Goal: Check status: Check status

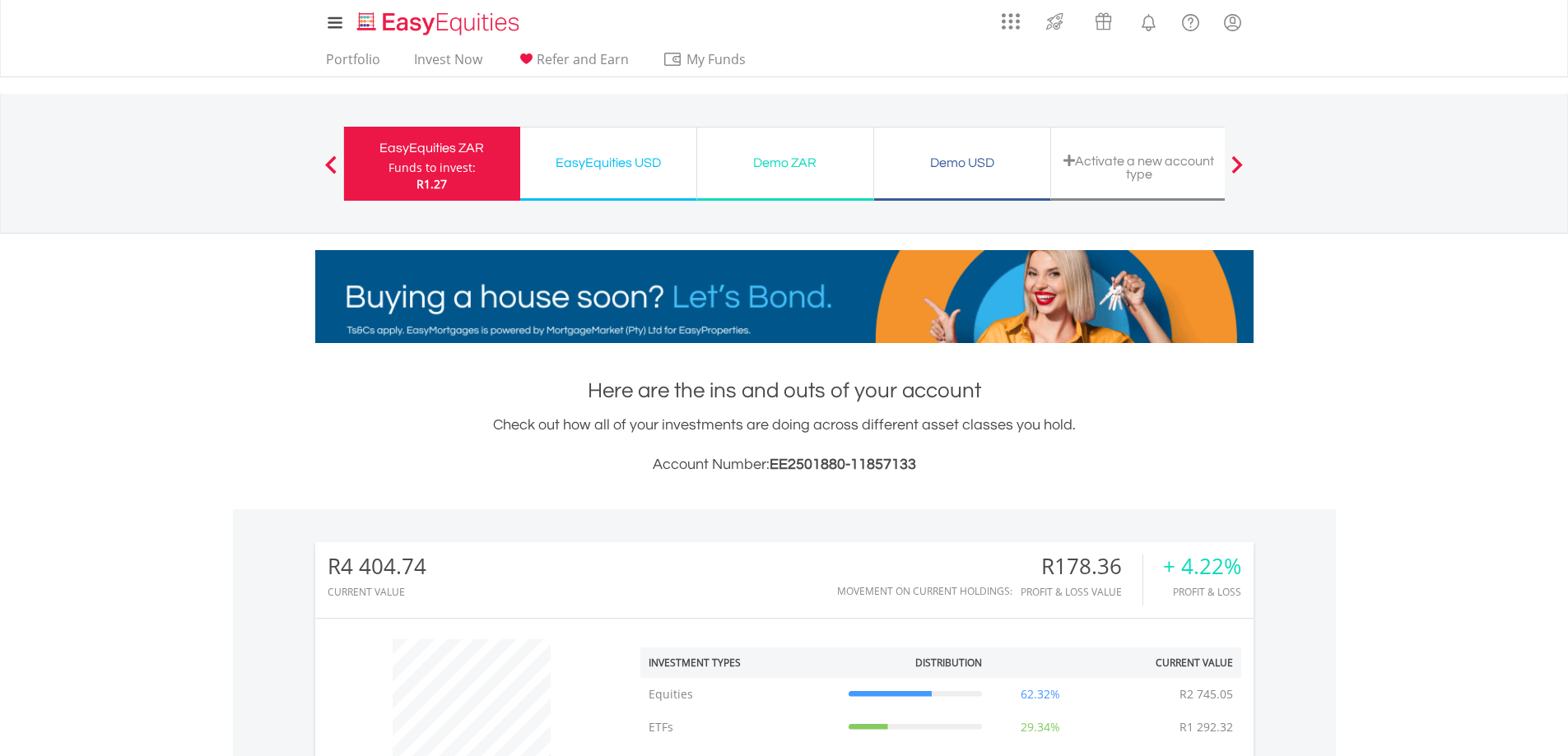
scroll to position [158, 313]
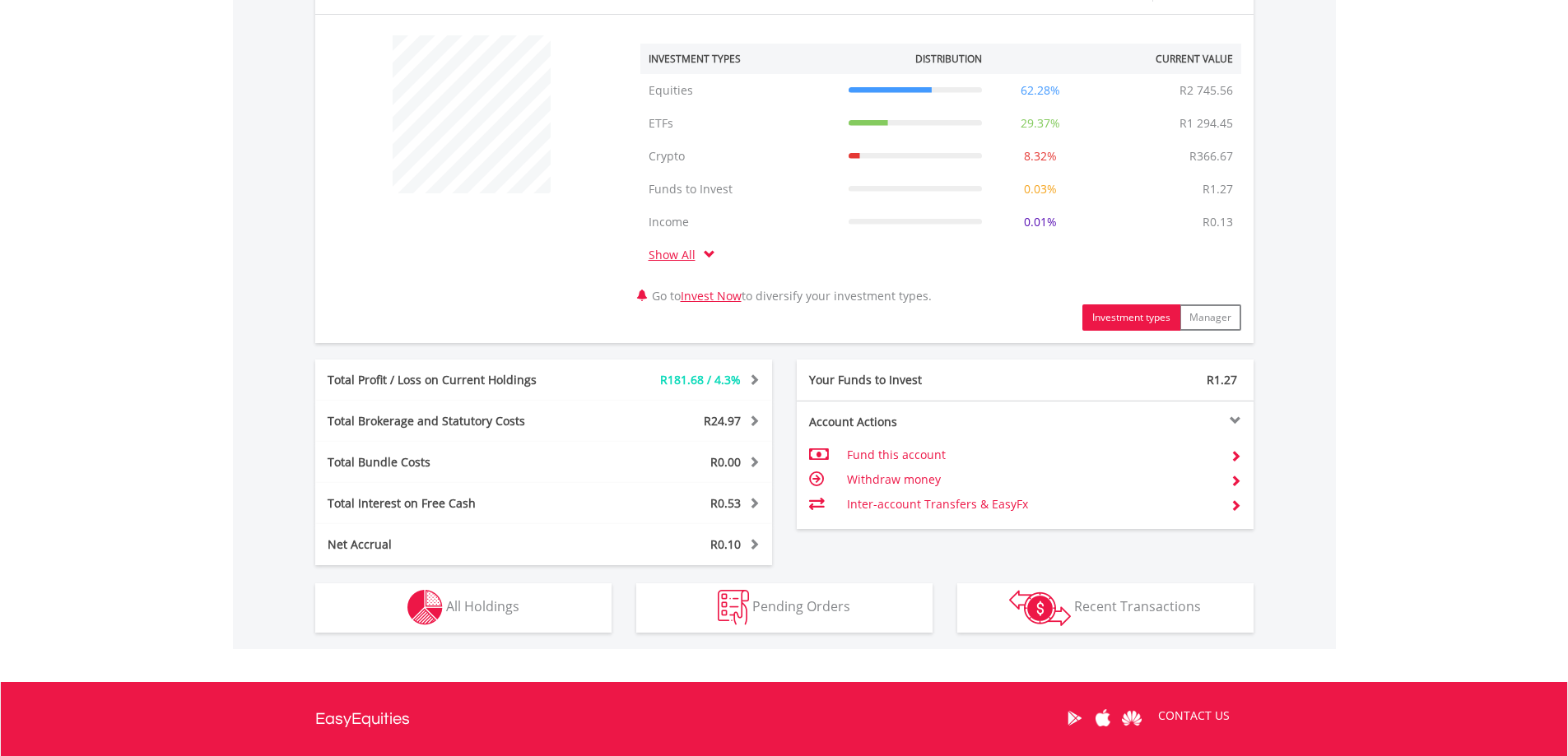
scroll to position [658, 0]
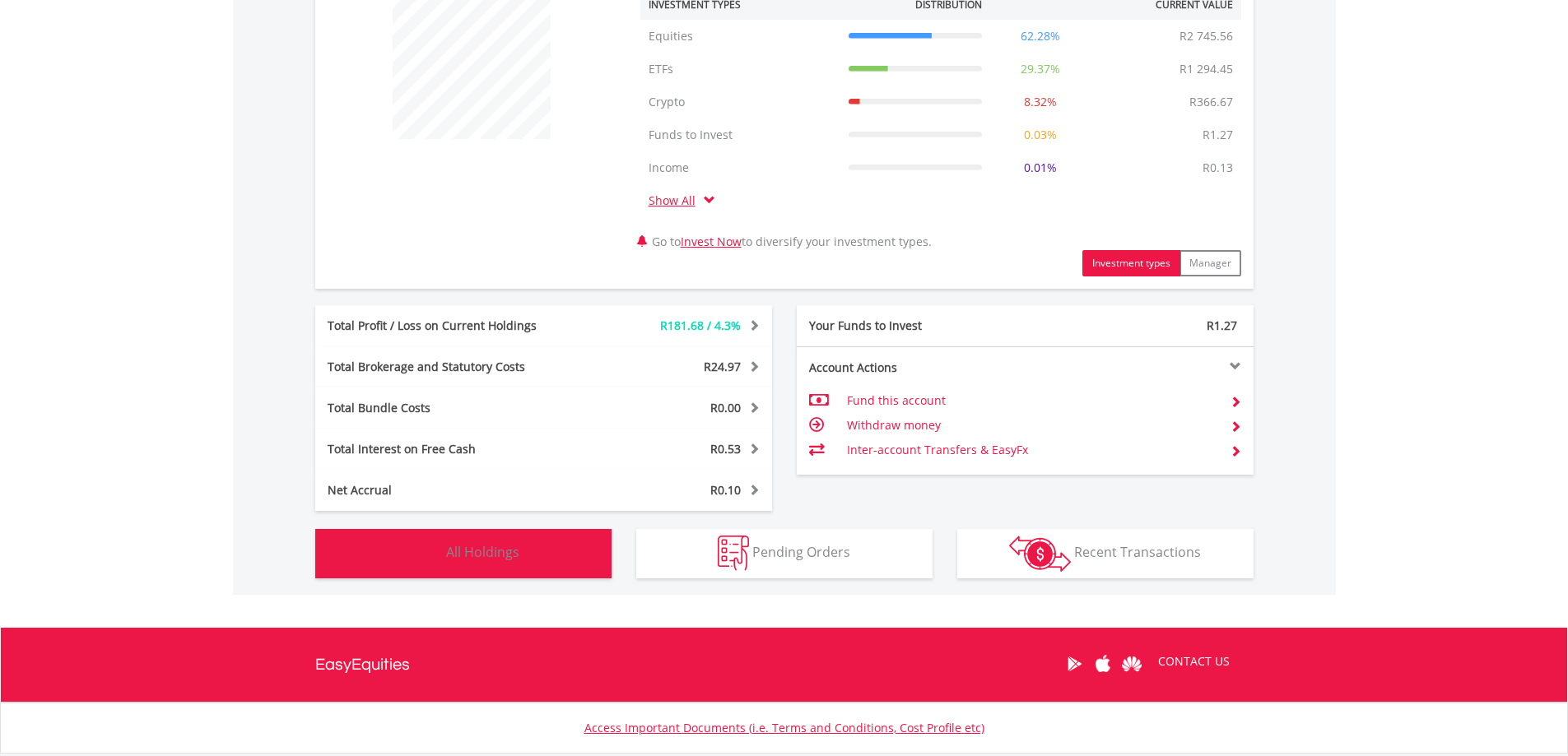
click at [490, 566] on button "Holdings All Holdings" at bounding box center [463, 554] width 296 height 49
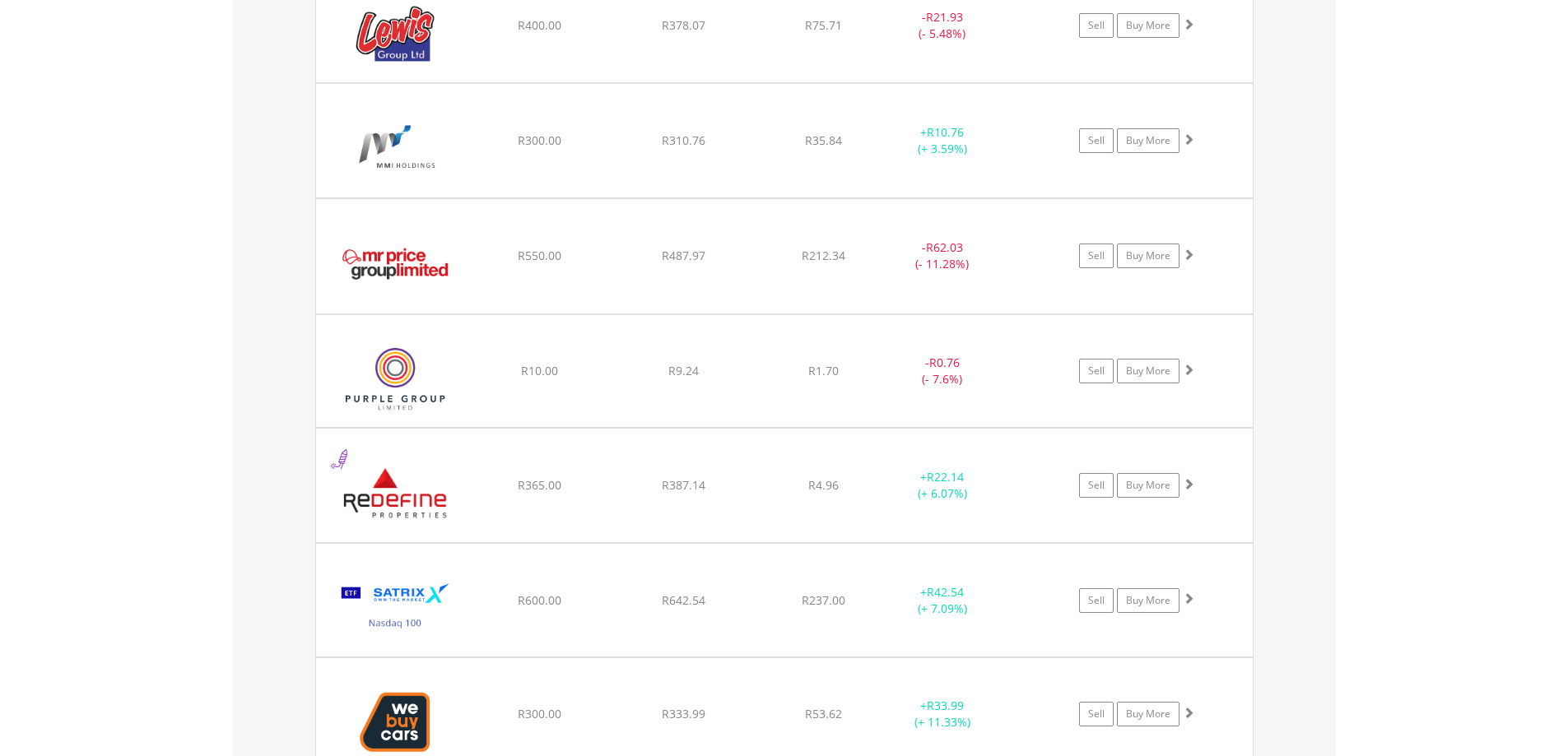
scroll to position [1965, 0]
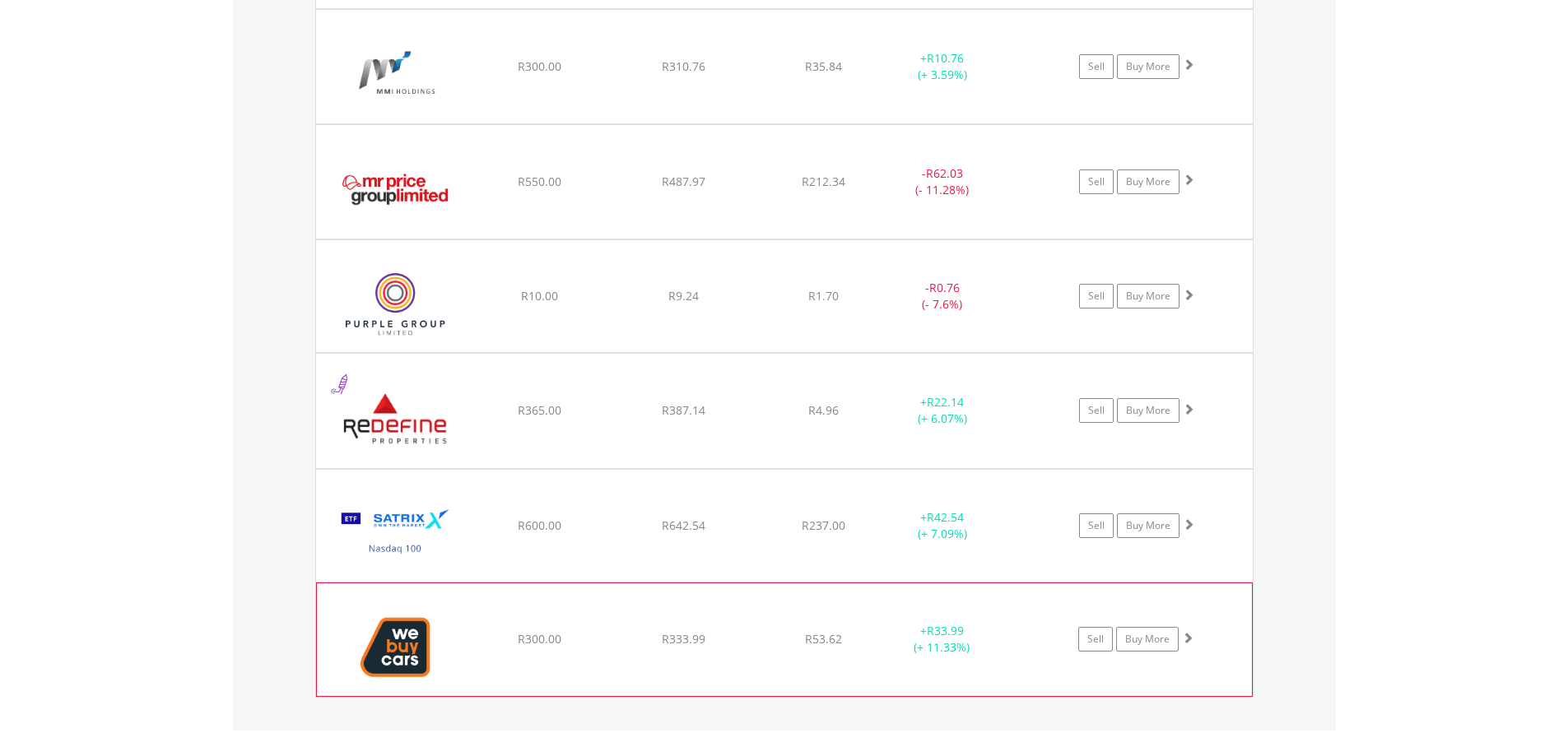
click at [1190, 637] on span at bounding box center [1188, 638] width 12 height 12
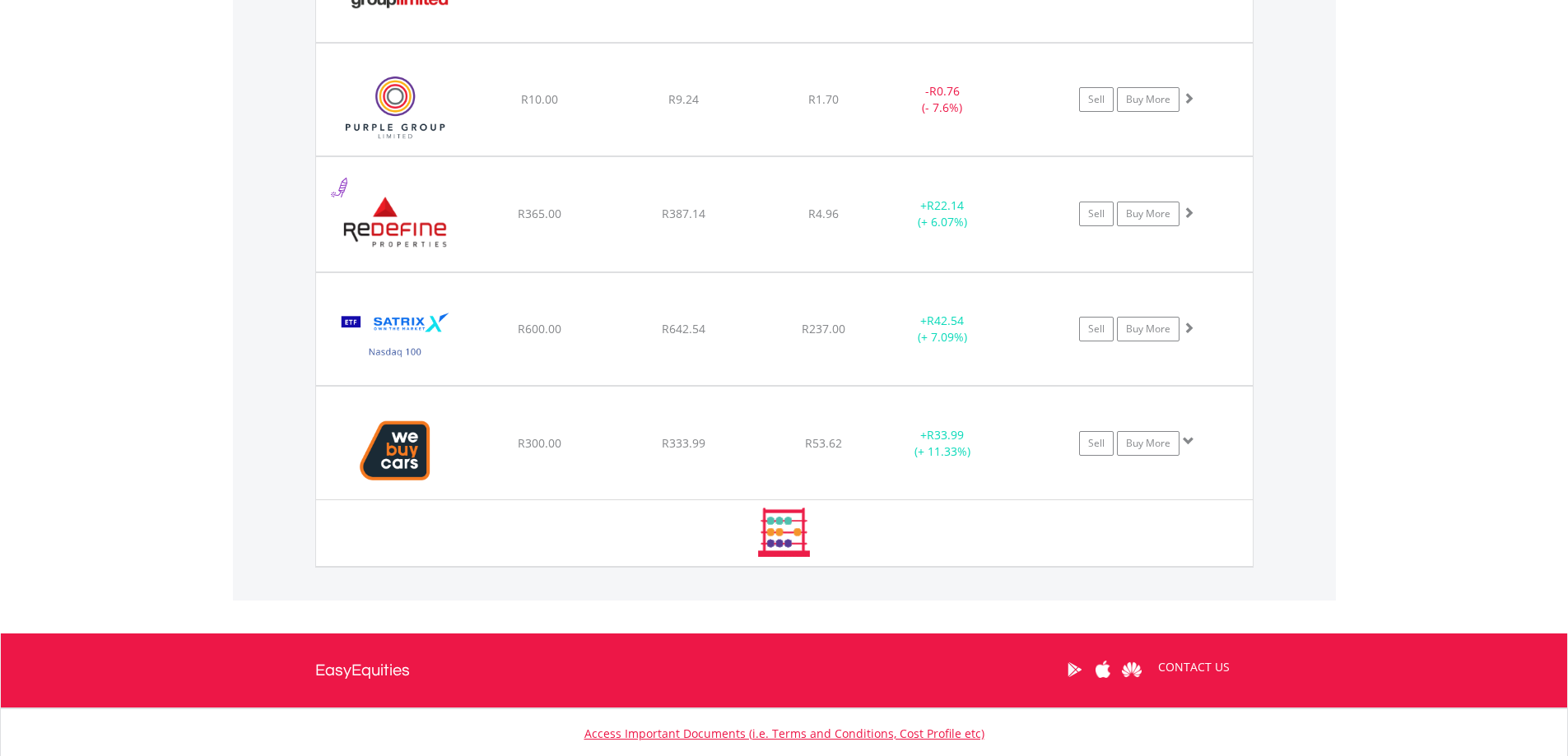
scroll to position [2191, 0]
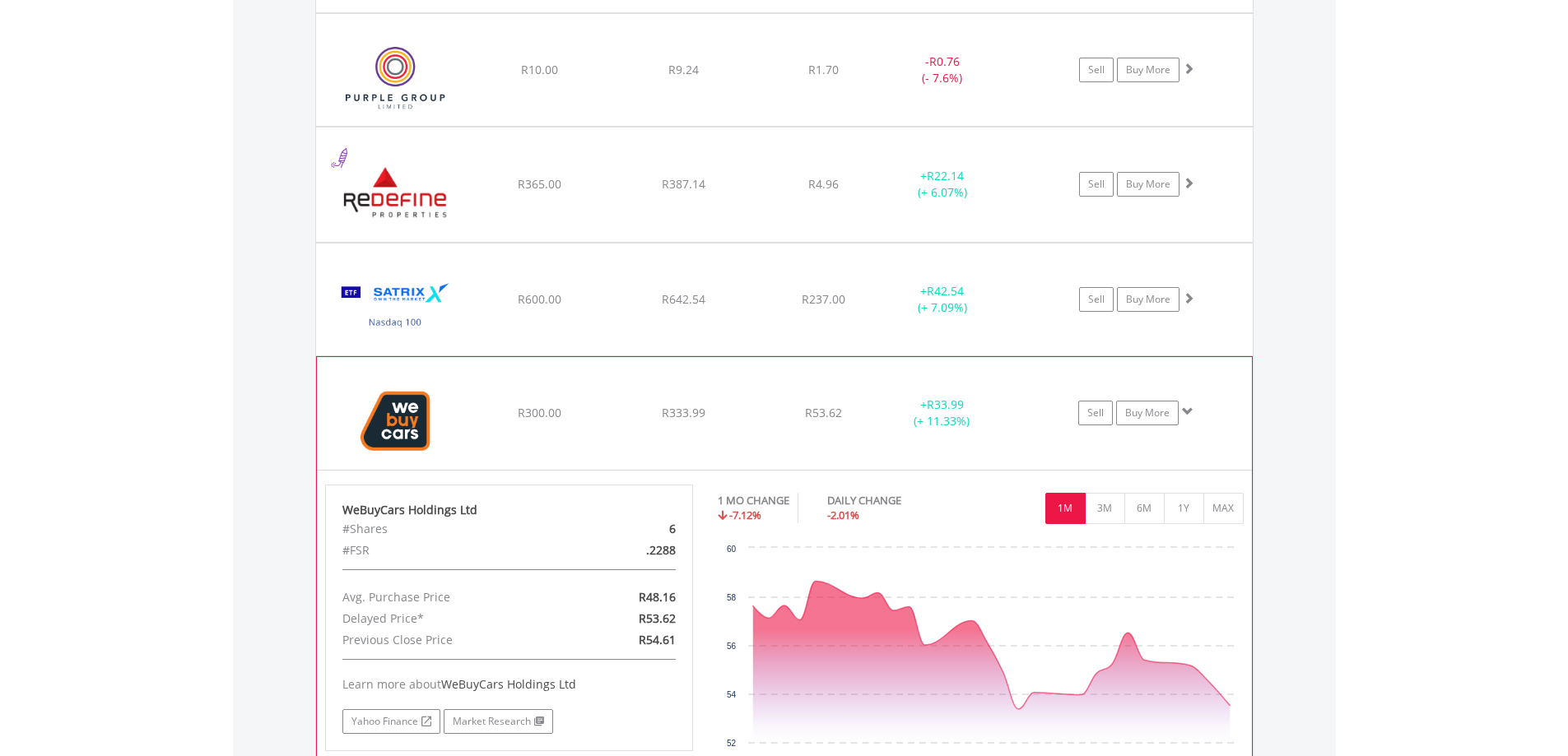
click at [1187, 415] on span at bounding box center [1188, 412] width 12 height 12
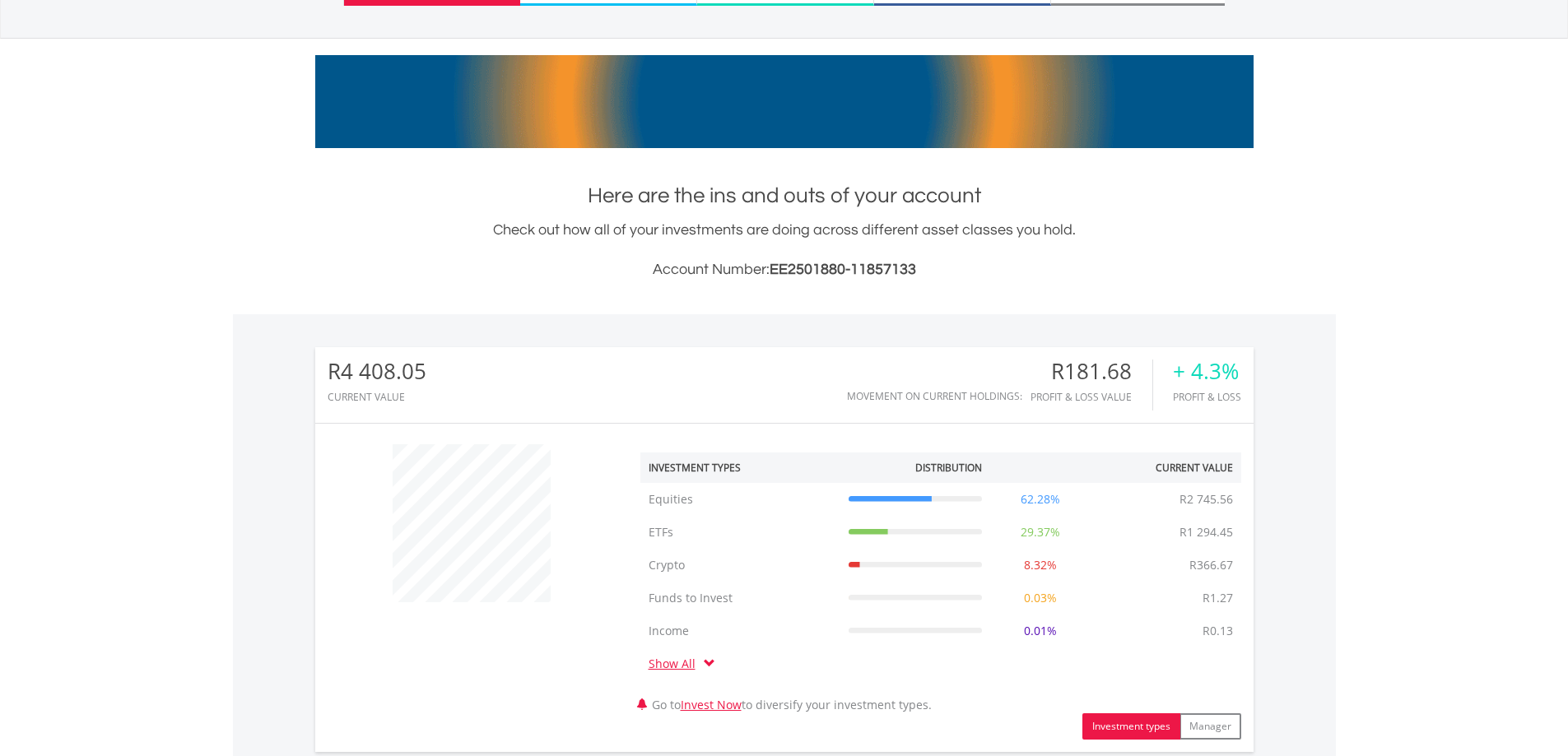
scroll to position [0, 0]
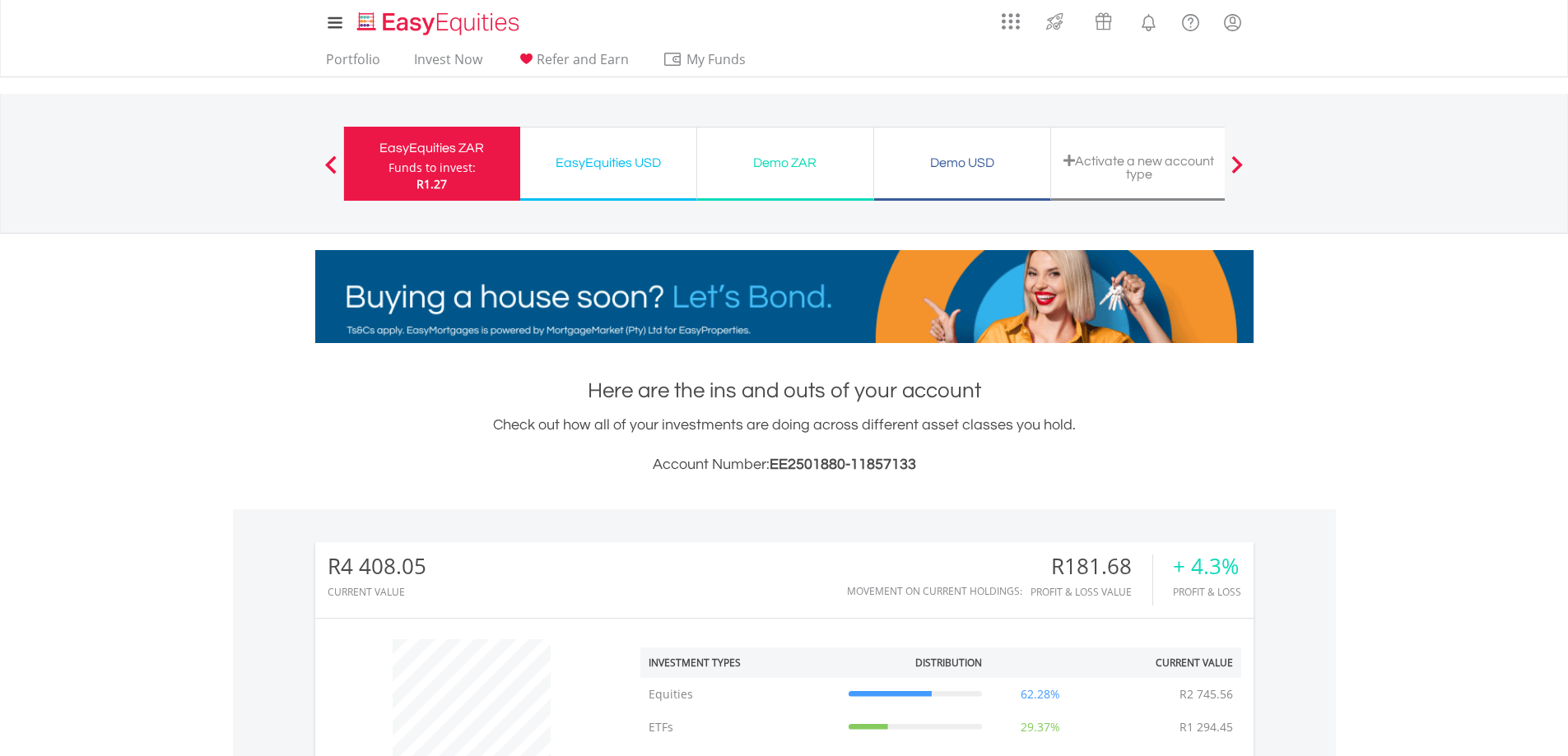
click at [587, 158] on div "EasyEquities USD" at bounding box center [609, 163] width 157 height 23
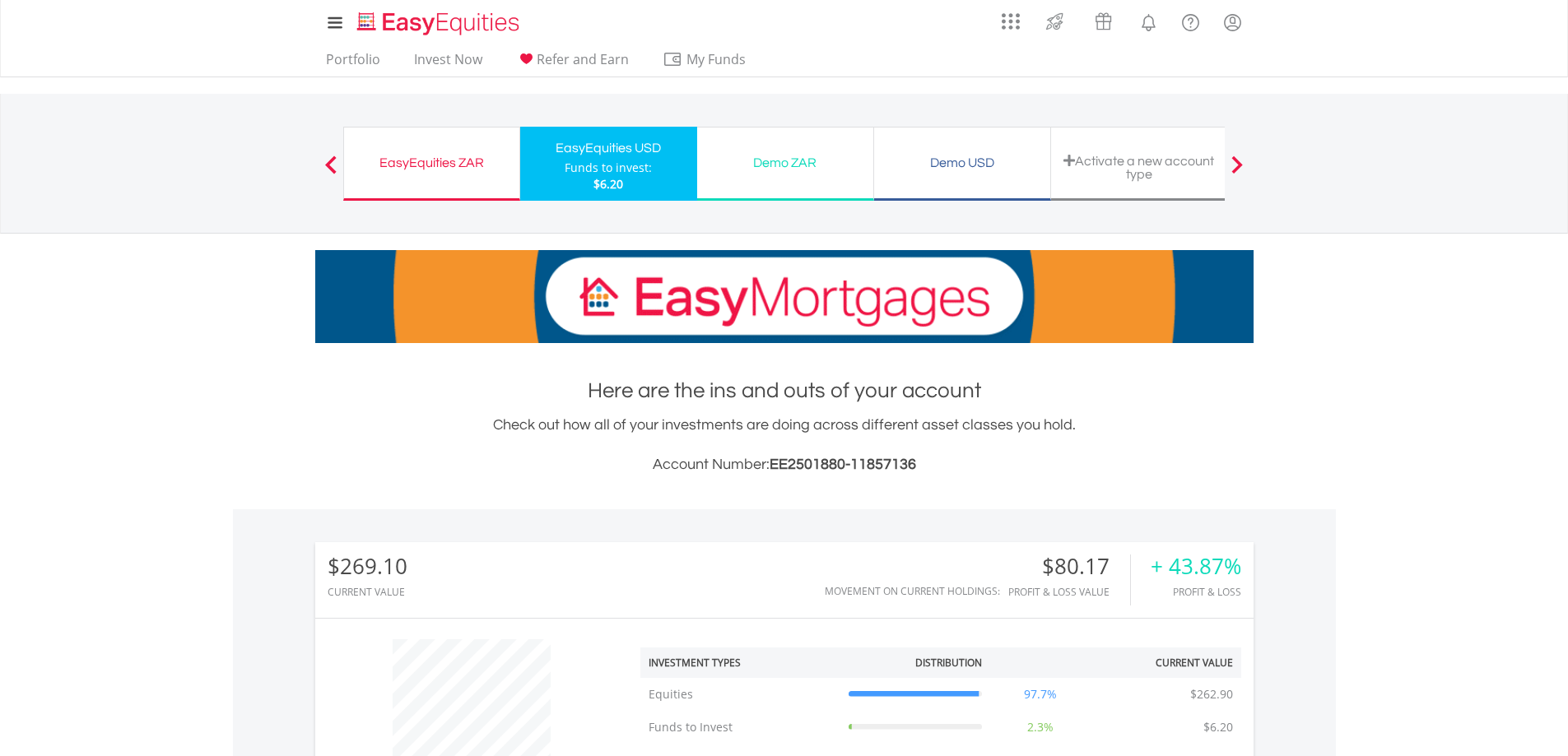
scroll to position [597, 0]
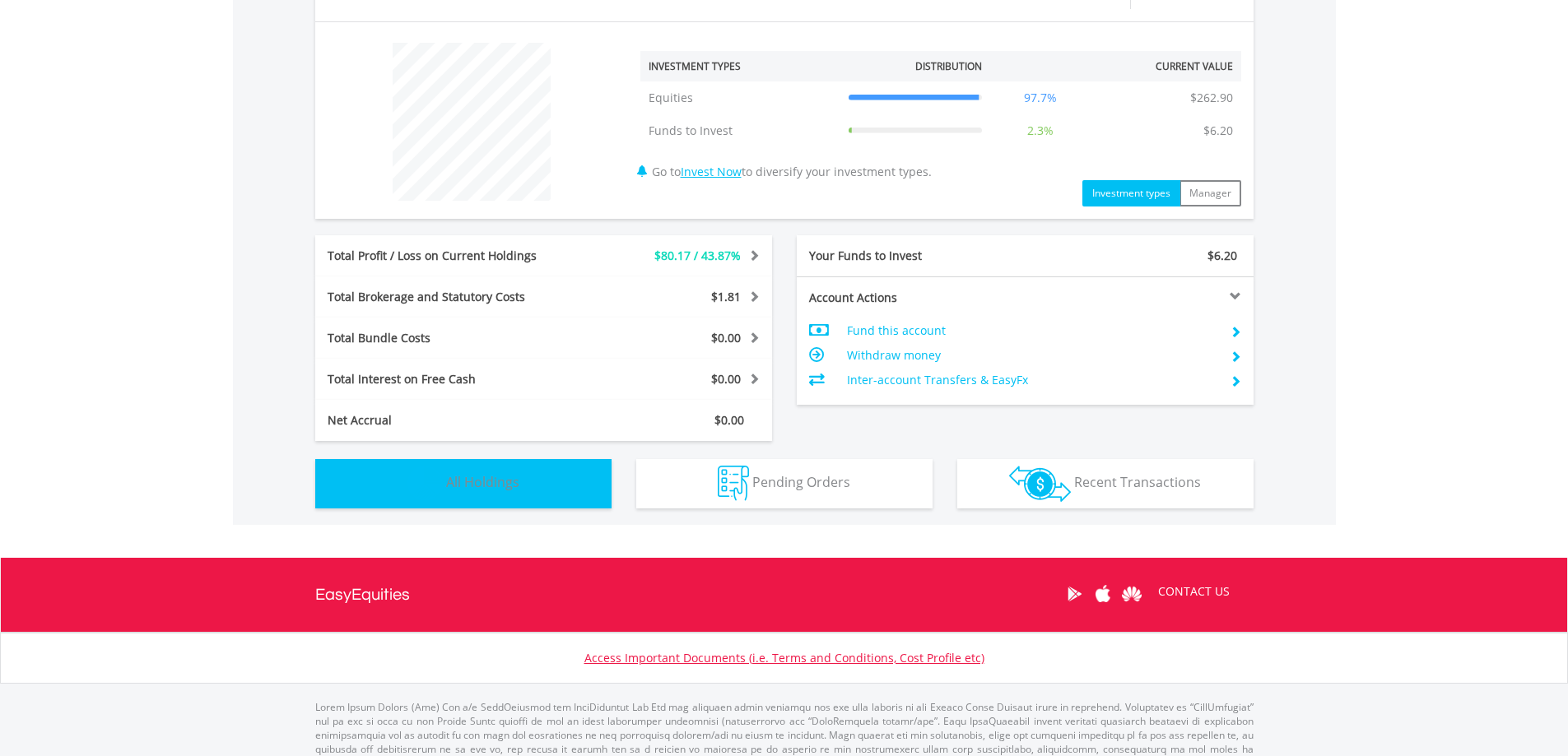
click at [532, 467] on button "Holdings All Holdings" at bounding box center [463, 484] width 296 height 49
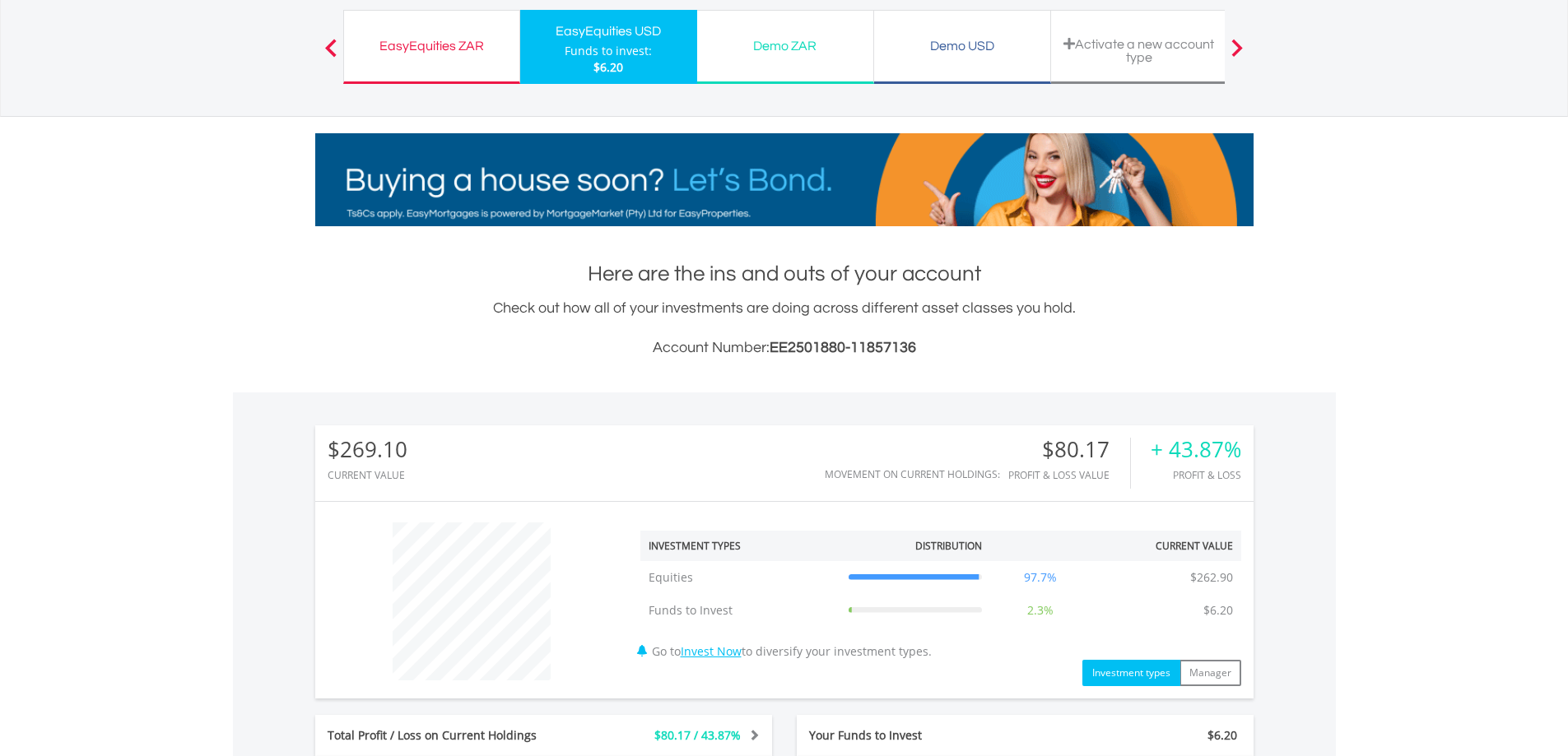
scroll to position [0, 0]
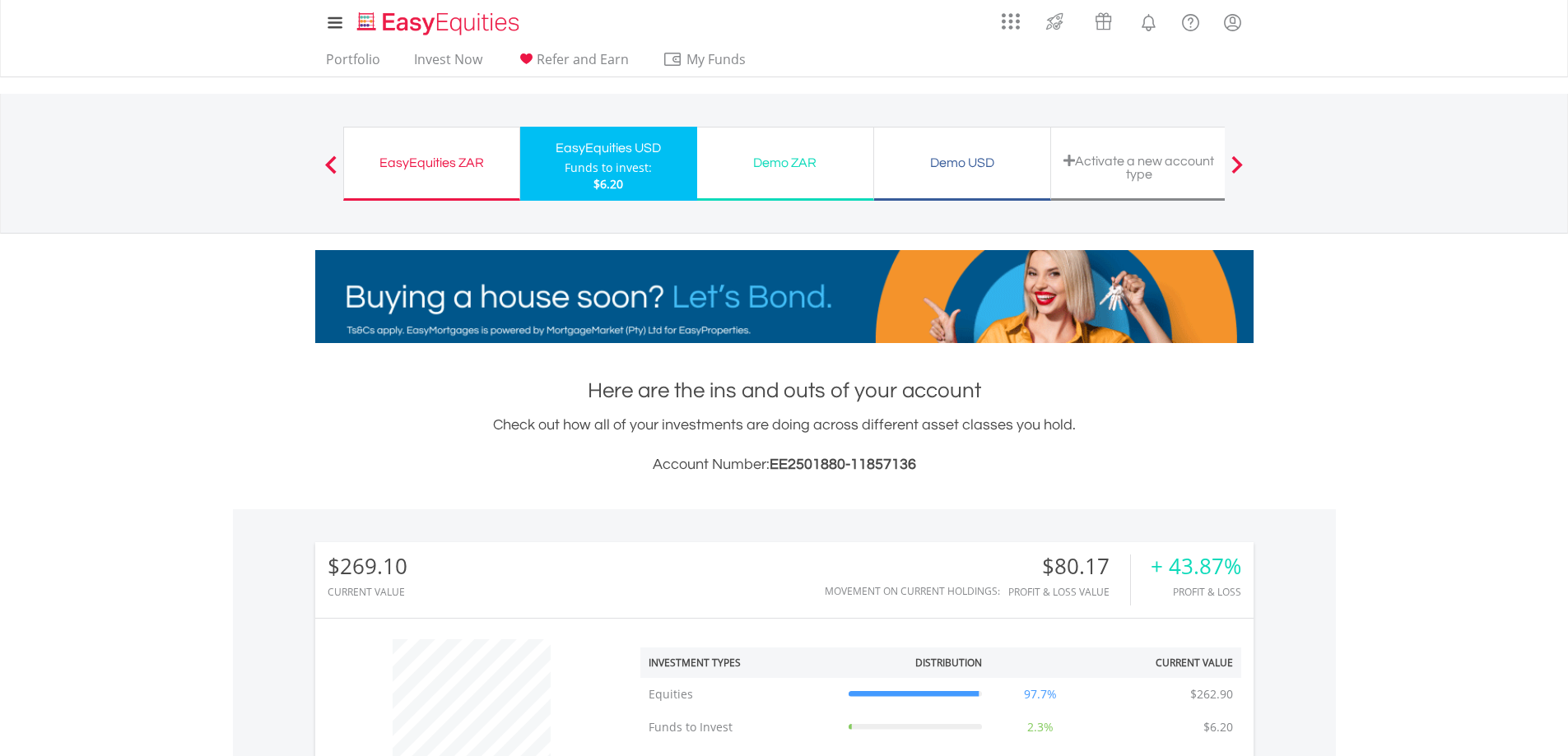
click at [755, 175] on div "Demo ZAR Funds to invest: $6.20" at bounding box center [786, 163] width 177 height 74
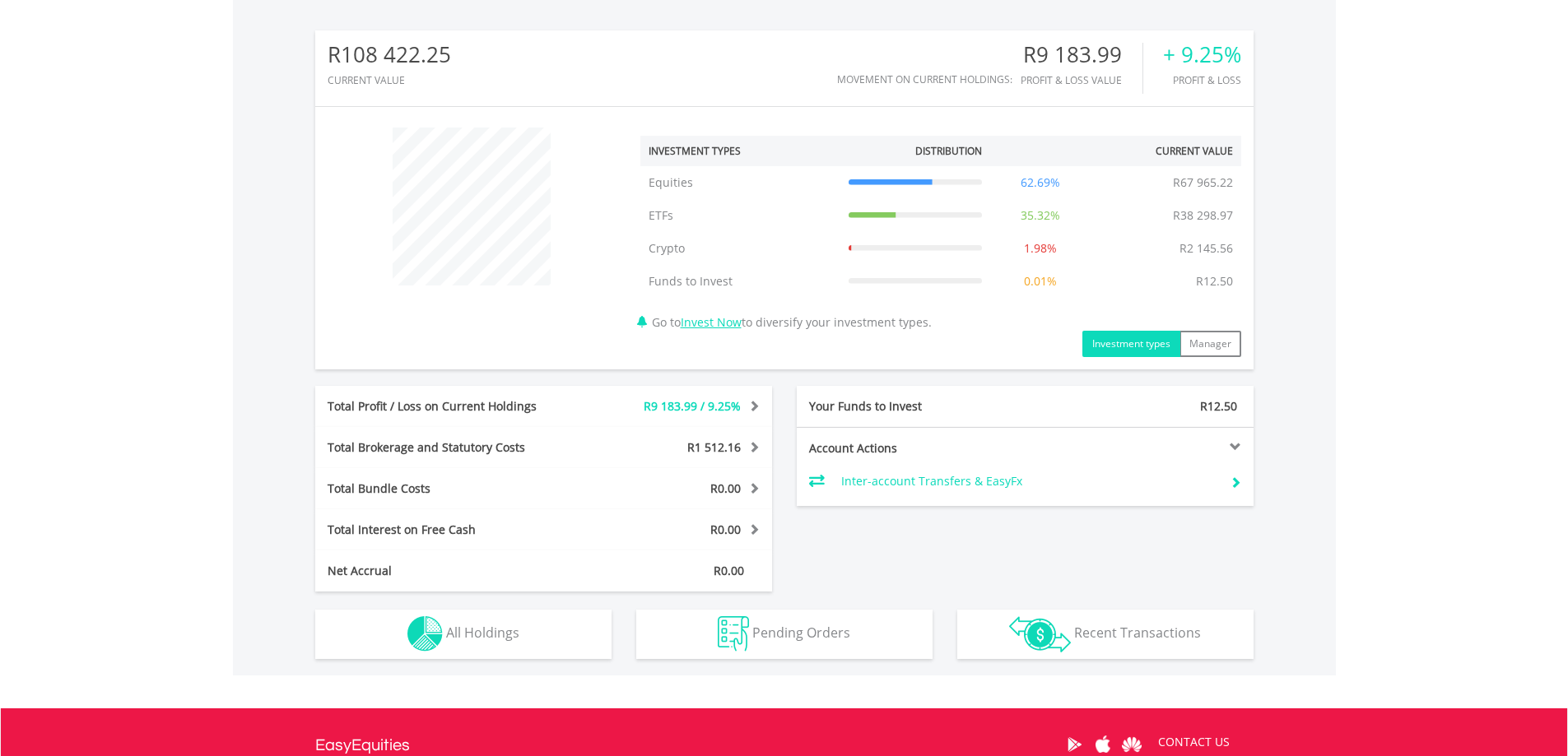
scroll to position [555, 0]
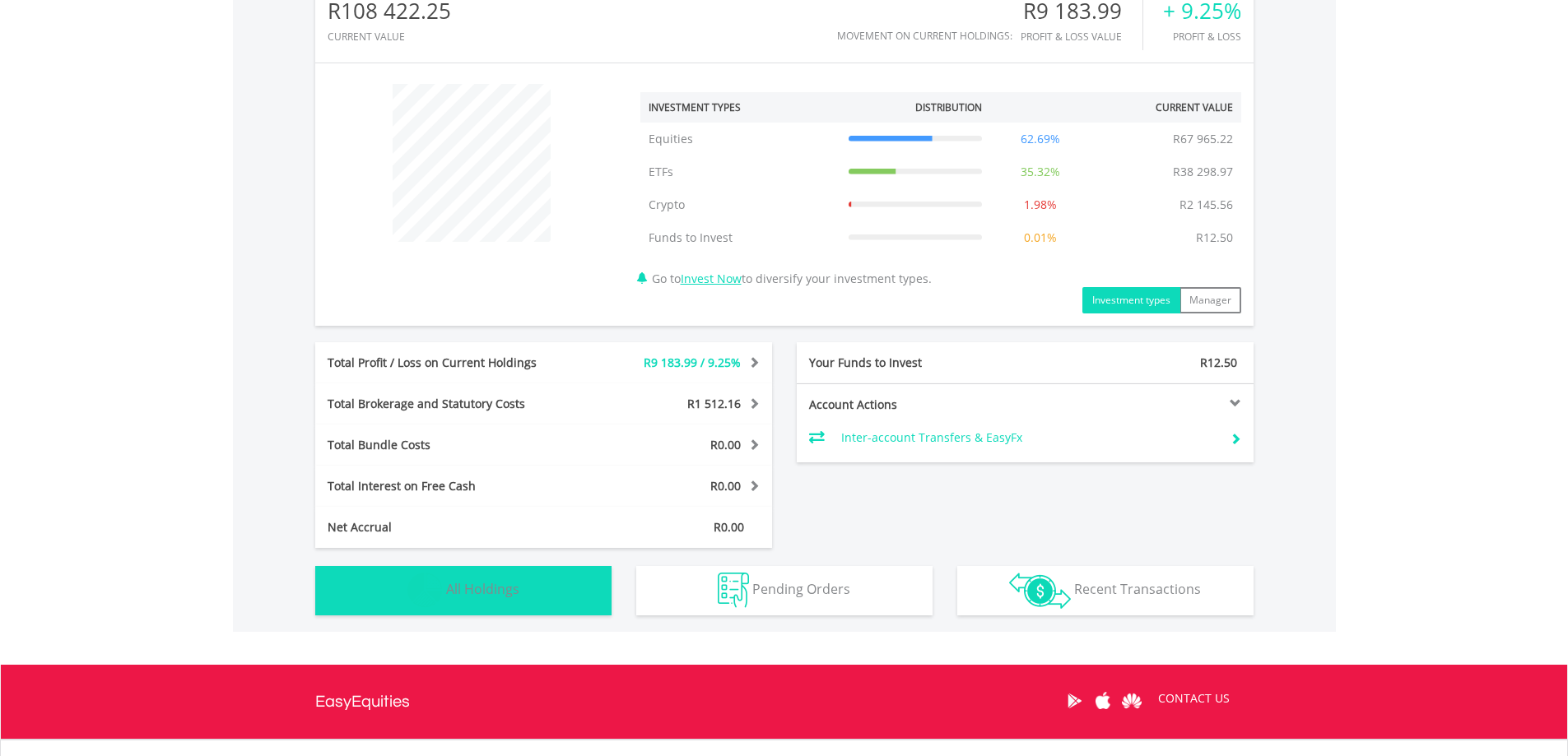
drag, startPoint x: 481, startPoint y: 595, endPoint x: 490, endPoint y: 562, distance: 34.2
click at [481, 593] on span "All Holdings" at bounding box center [483, 588] width 73 height 18
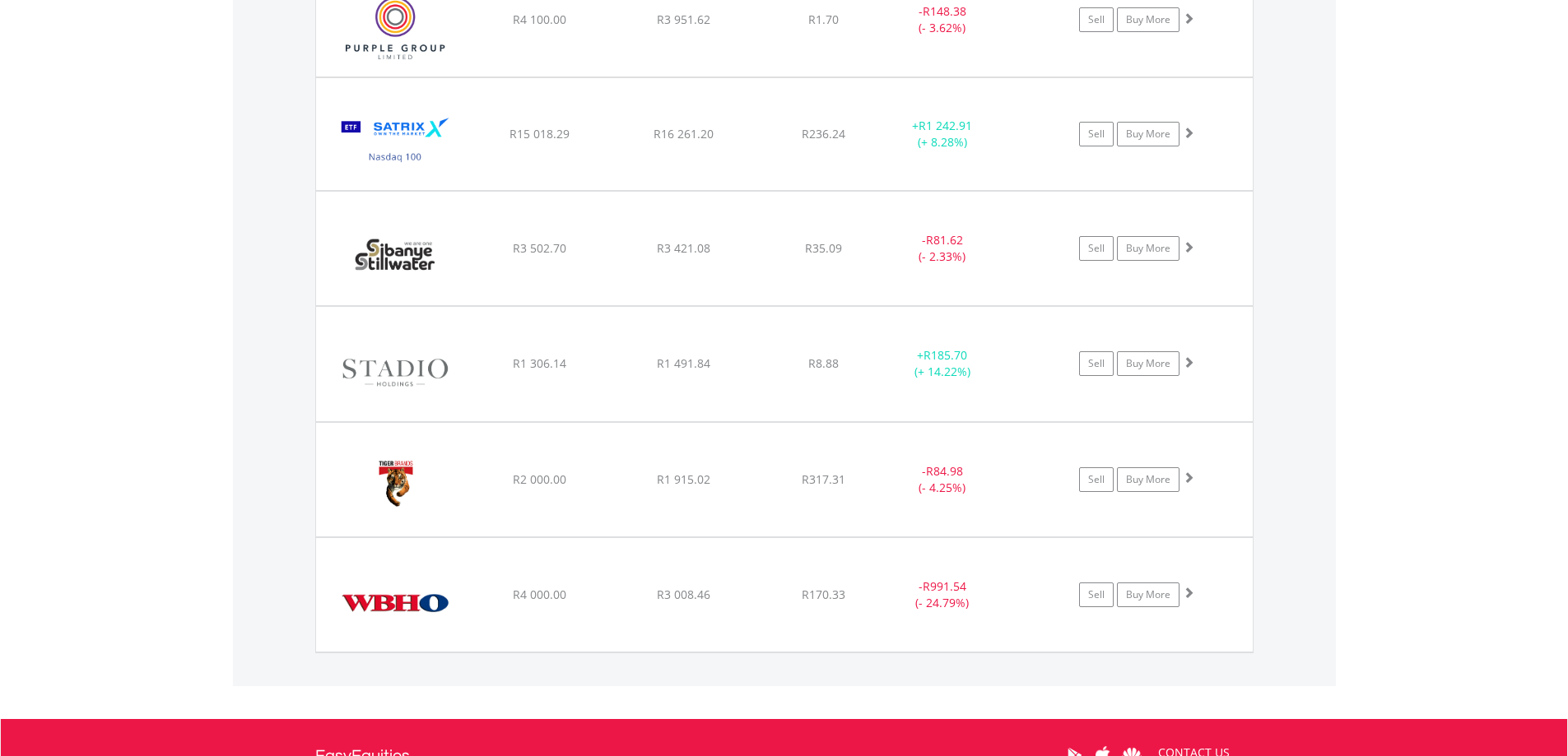
scroll to position [2312, 0]
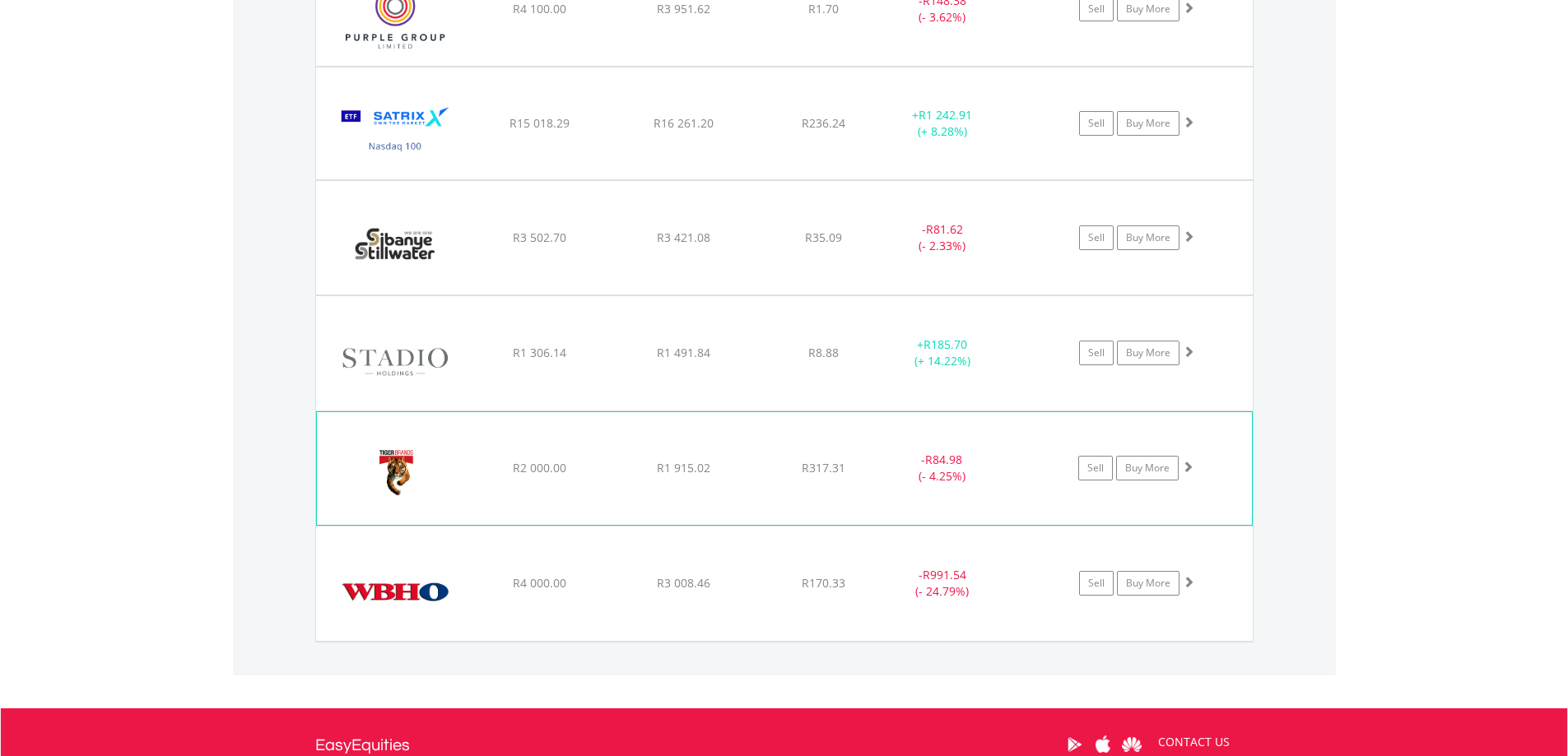
click at [1187, 462] on span at bounding box center [1188, 467] width 12 height 12
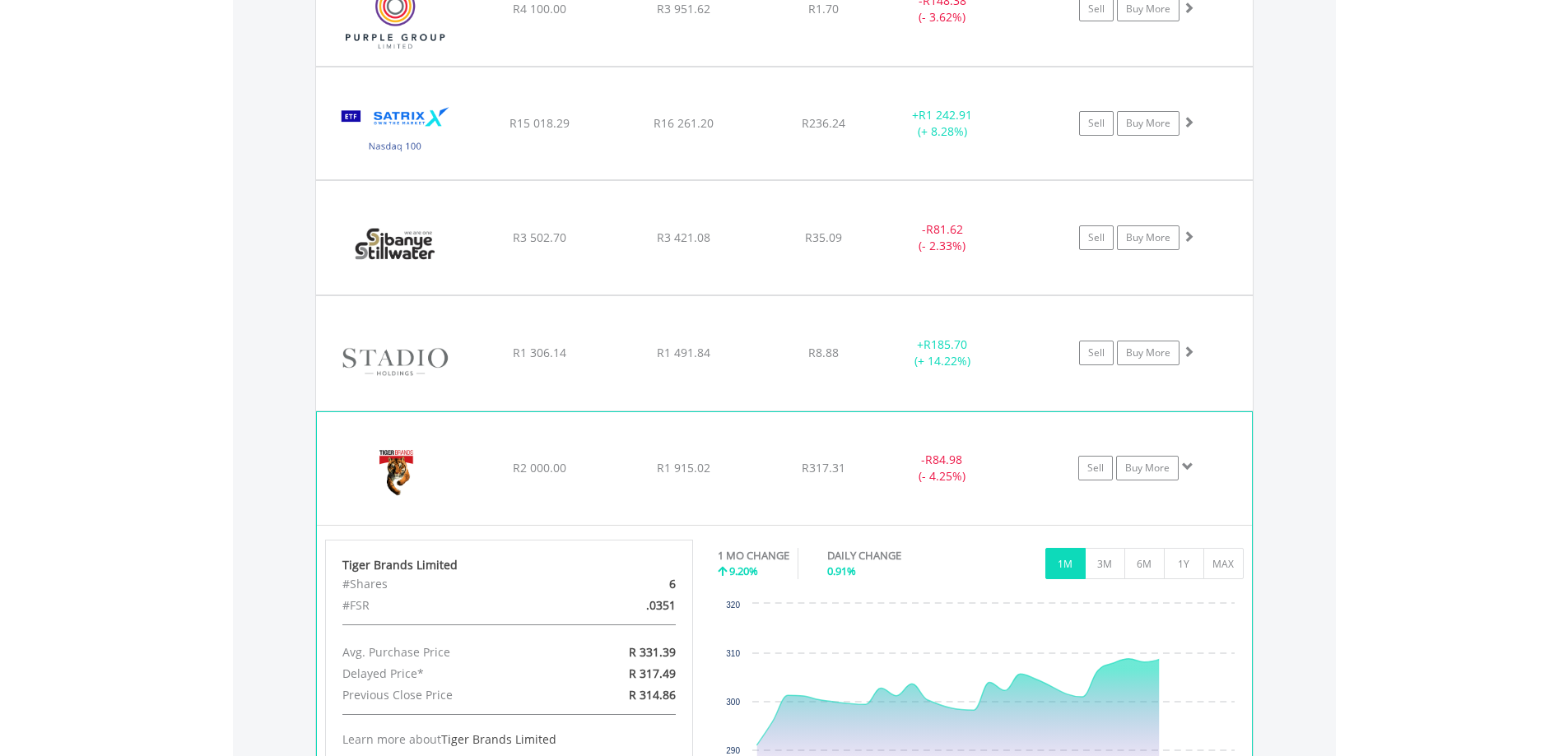
click at [1187, 462] on span at bounding box center [1188, 467] width 12 height 12
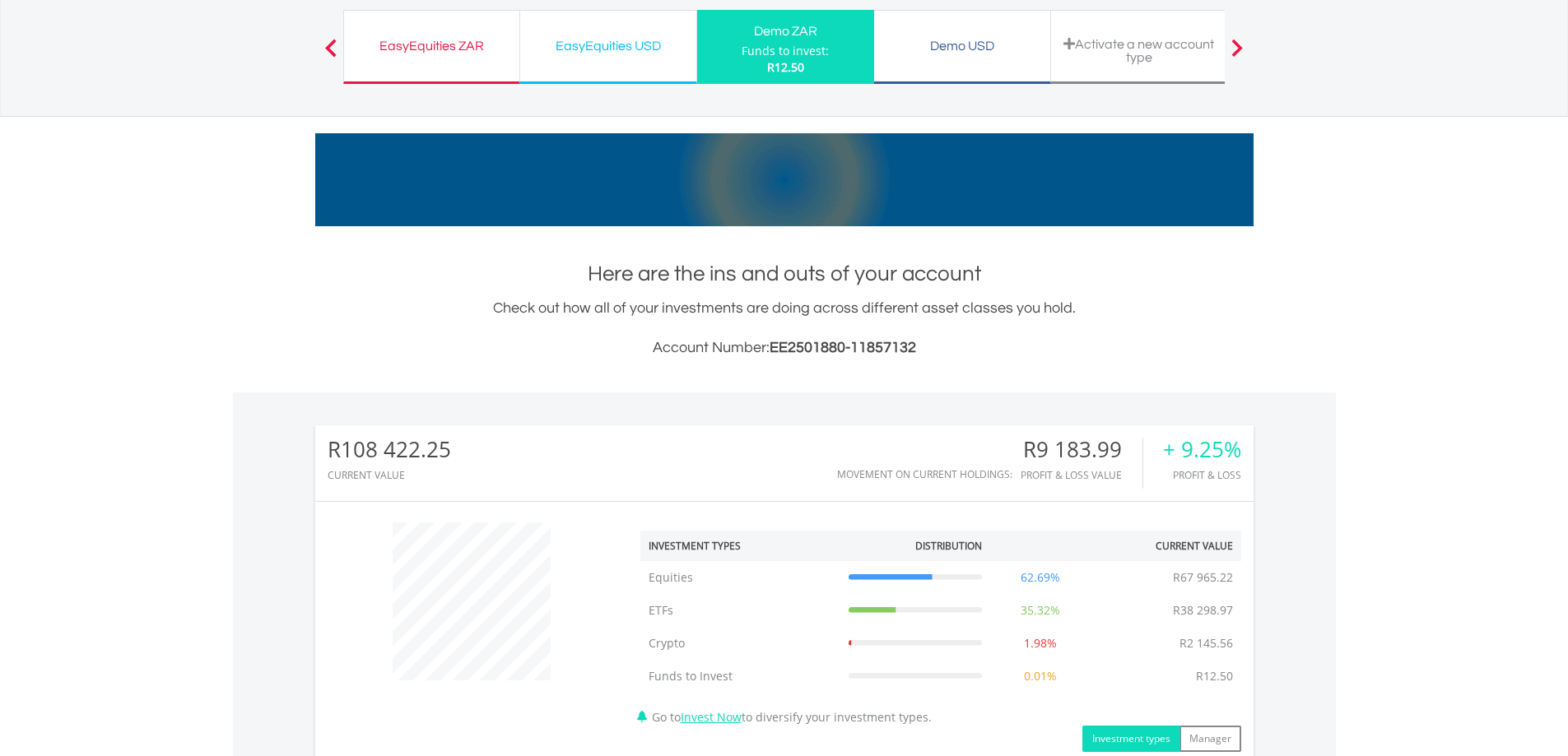
scroll to position [0, 0]
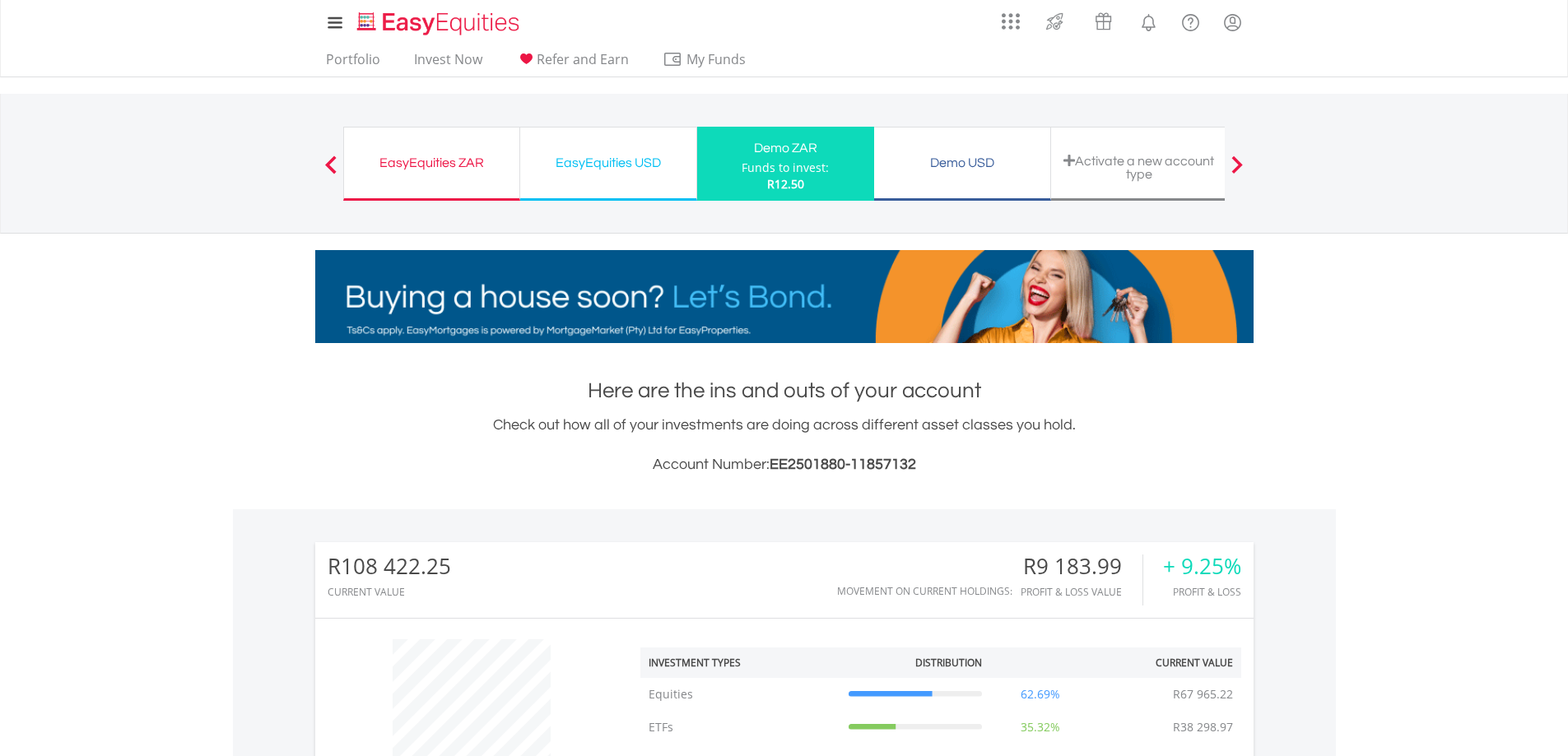
click at [472, 159] on div "EasyEquities ZAR" at bounding box center [432, 163] width 156 height 23
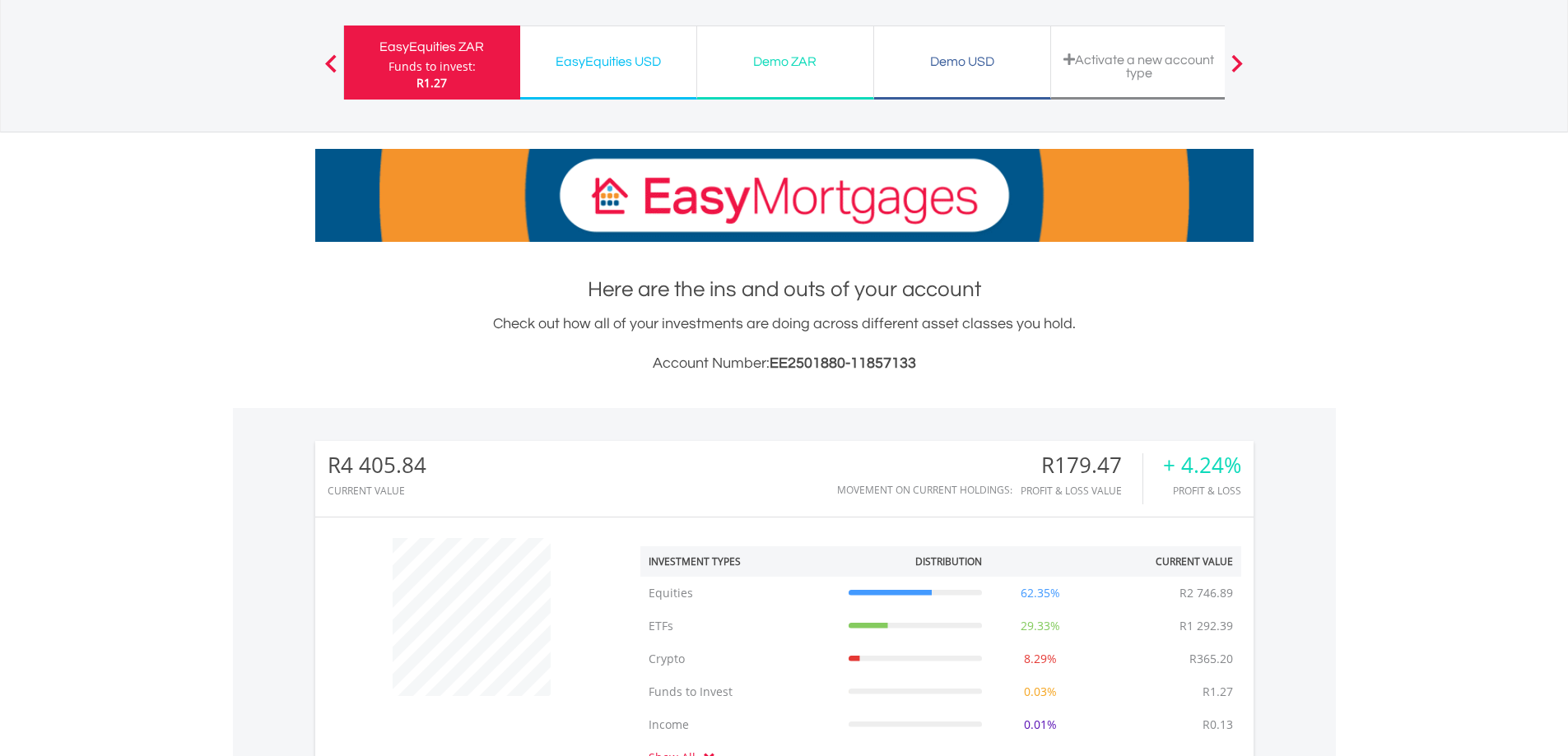
scroll to position [555, 0]
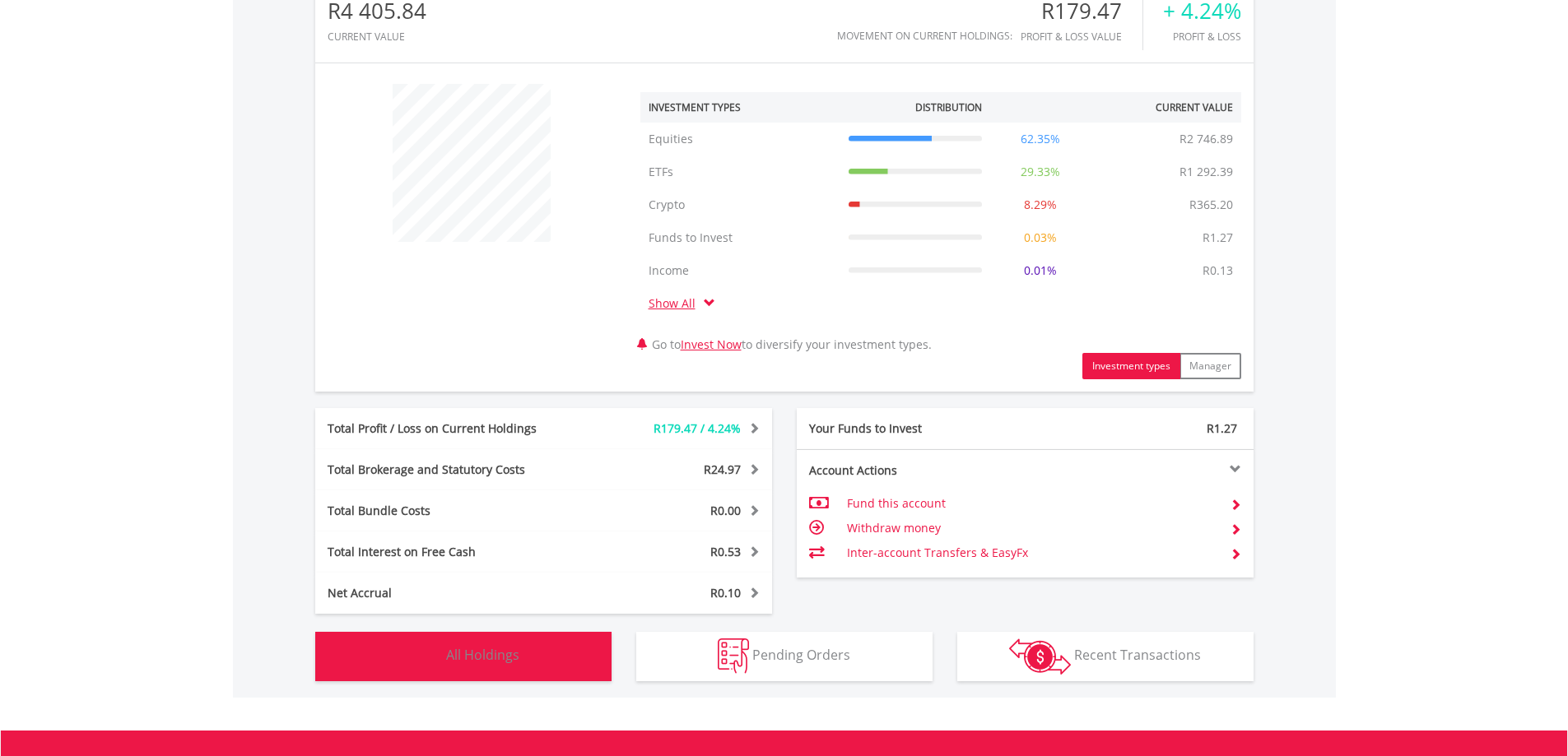
click at [586, 661] on button "Holdings All Holdings" at bounding box center [463, 656] width 296 height 49
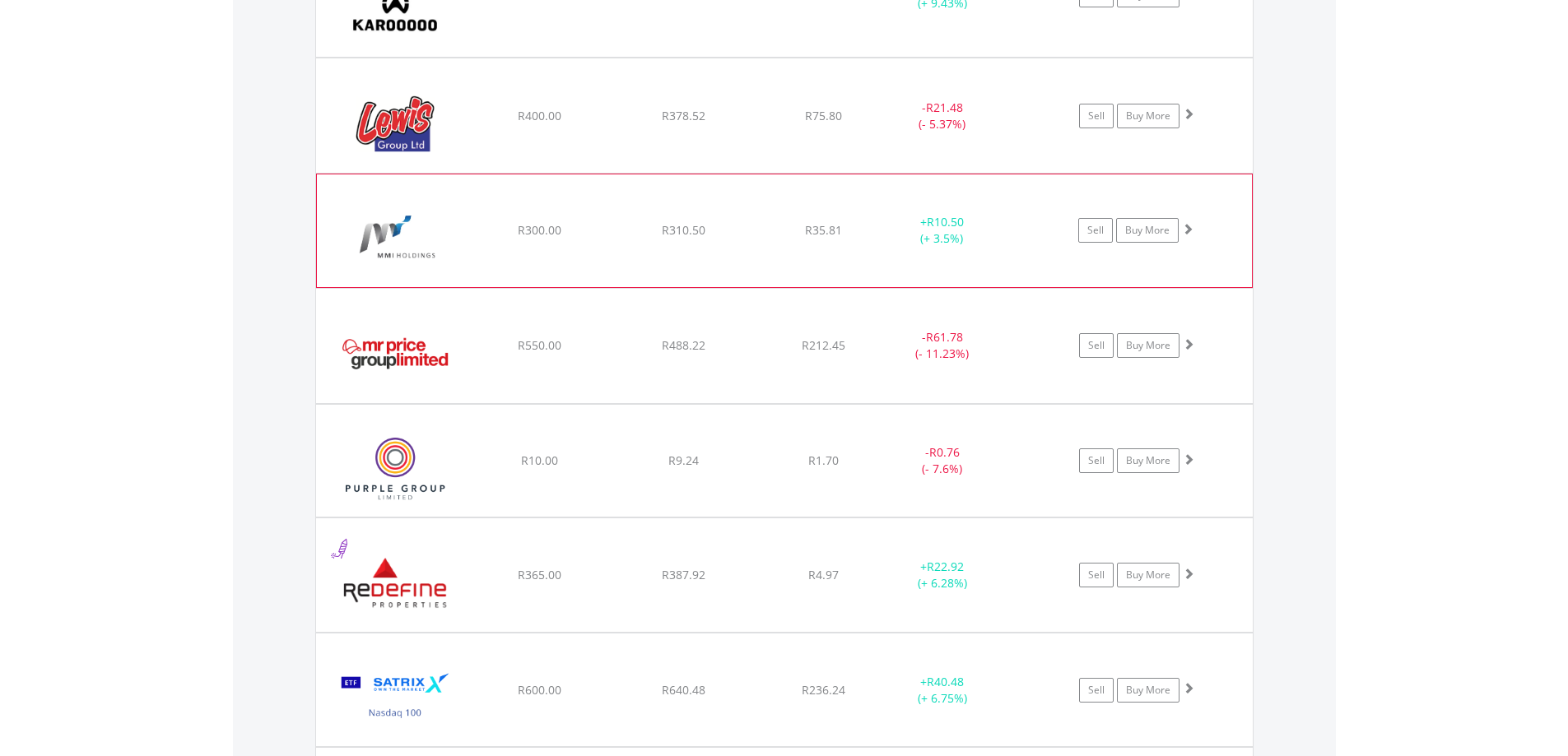
scroll to position [1965, 0]
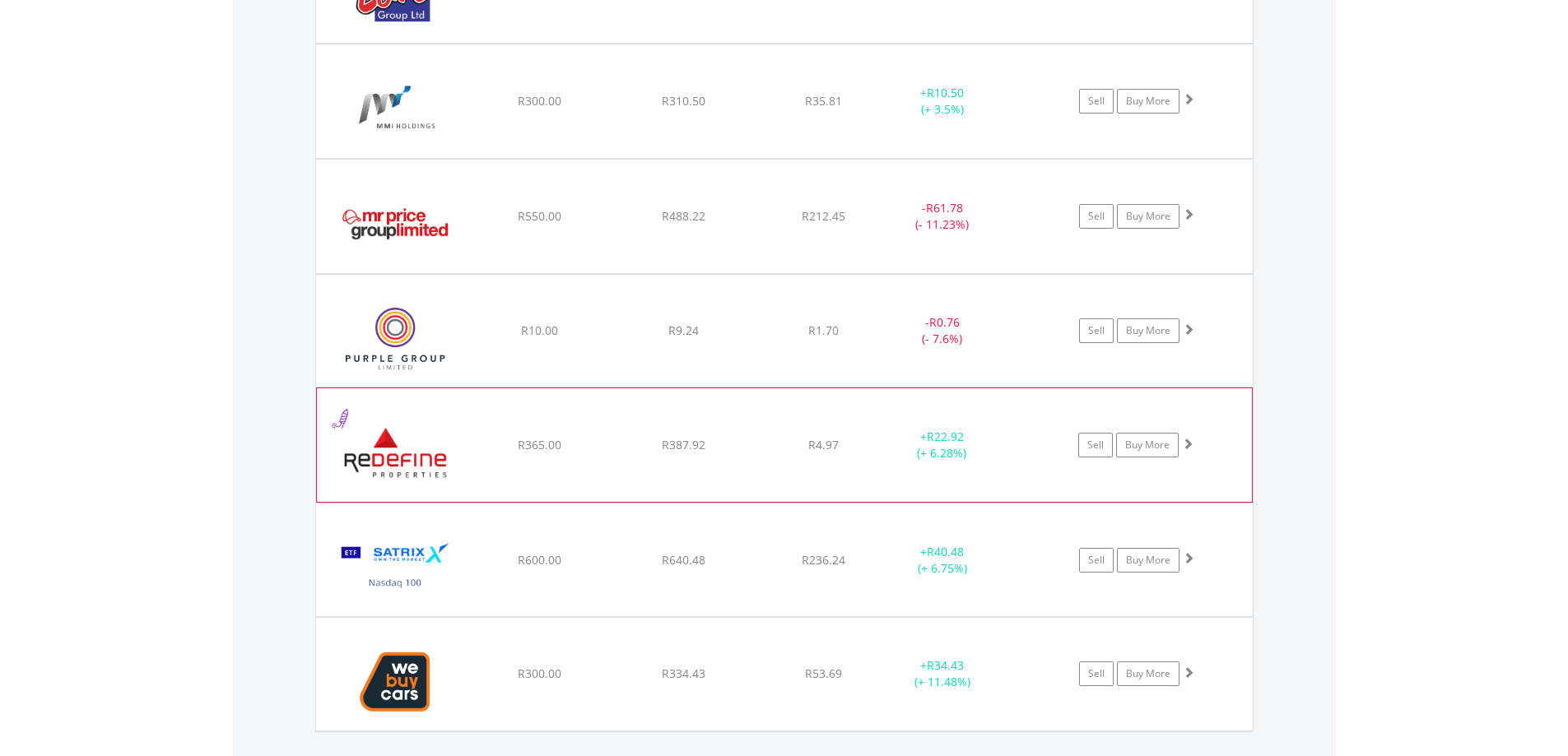
scroll to position [1841, 0]
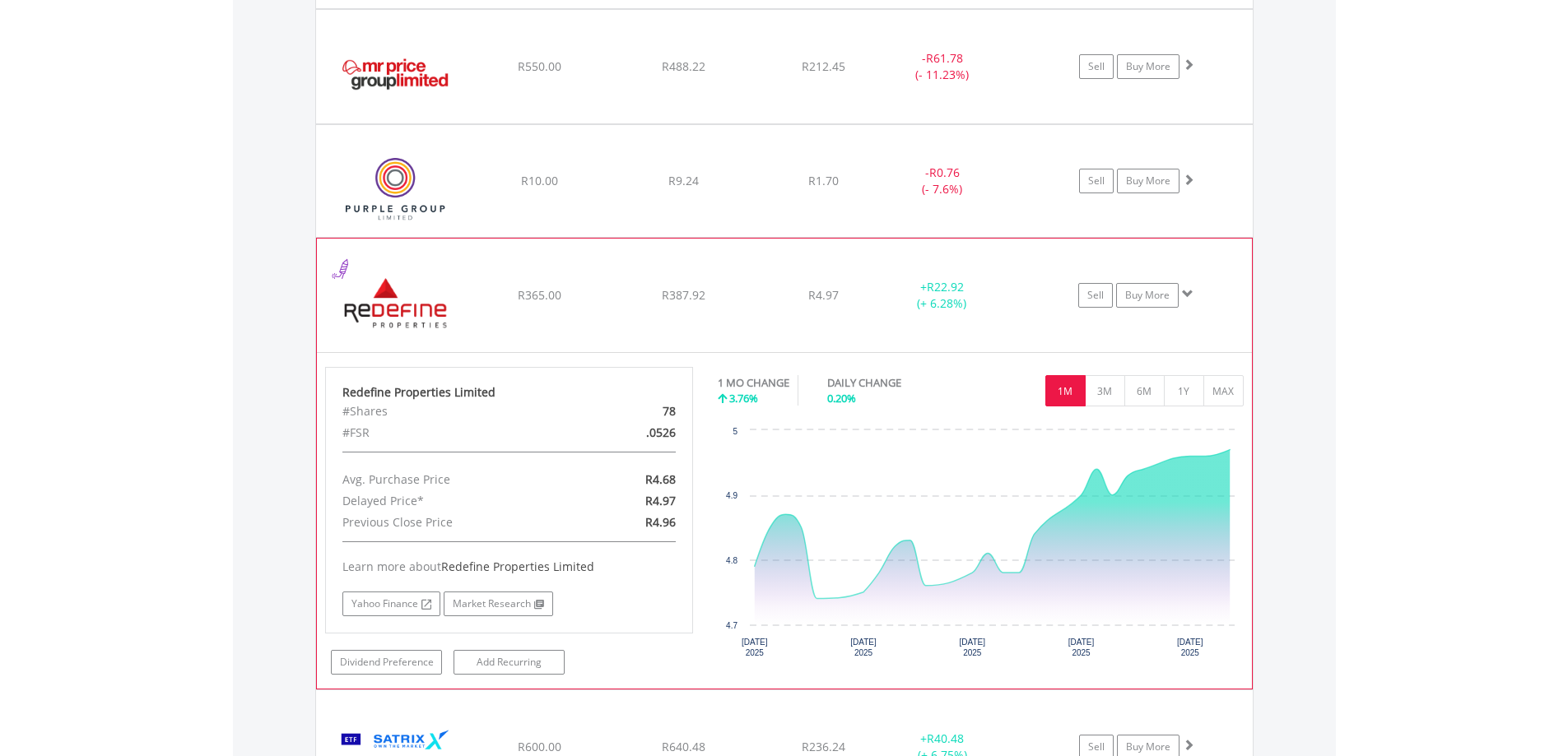
scroll to position [2088, 0]
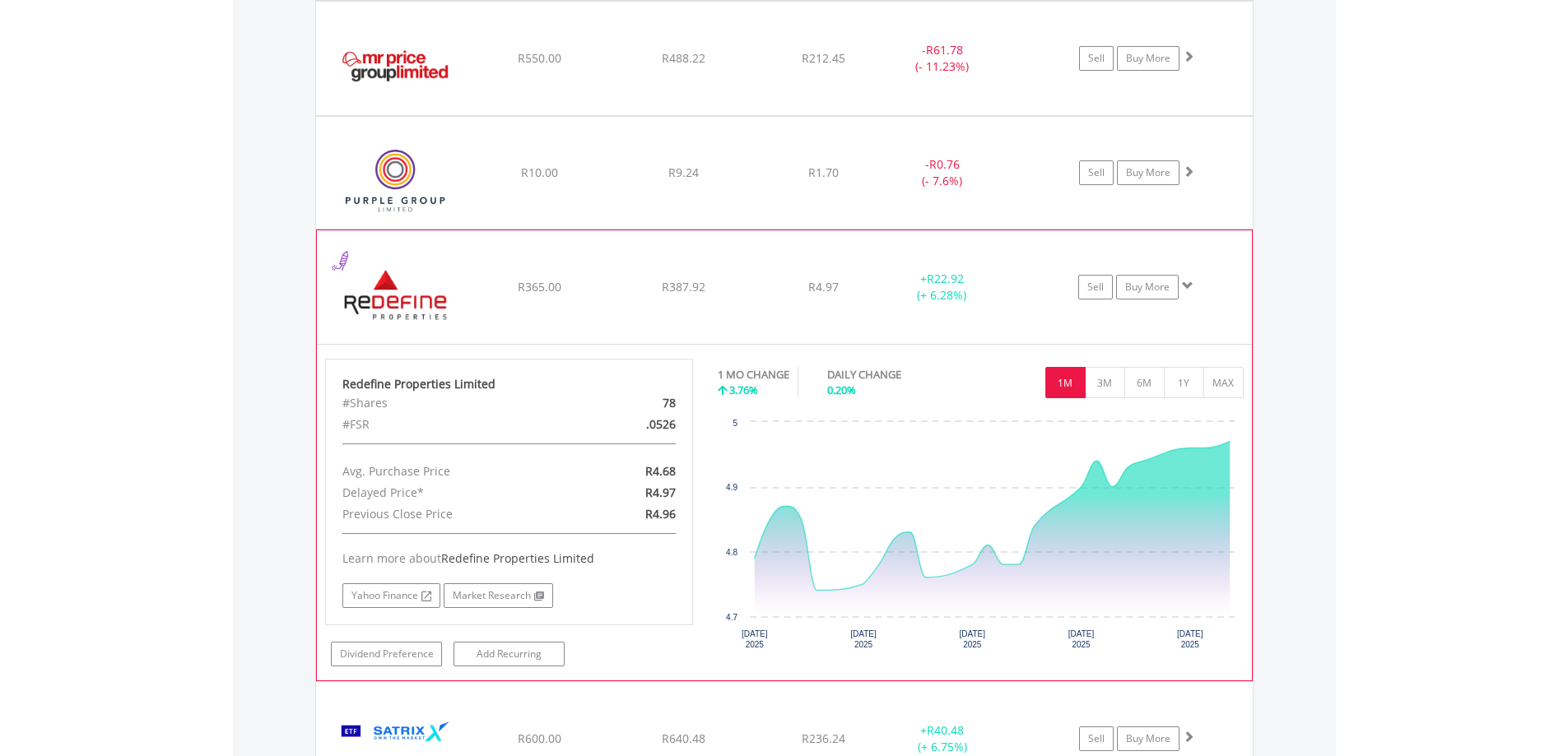
click at [1186, 287] on span at bounding box center [1188, 286] width 12 height 12
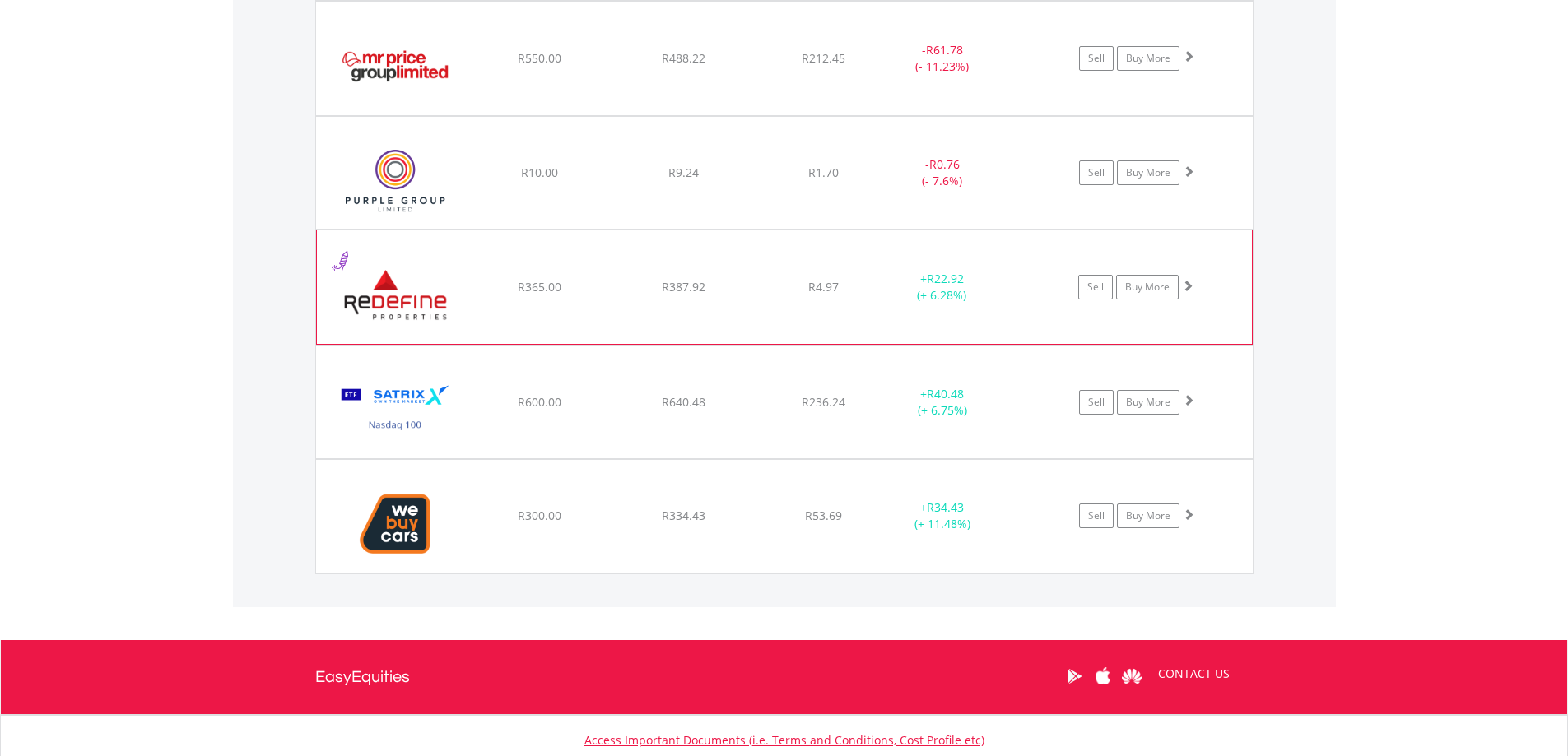
click at [1186, 287] on span at bounding box center [1188, 286] width 12 height 12
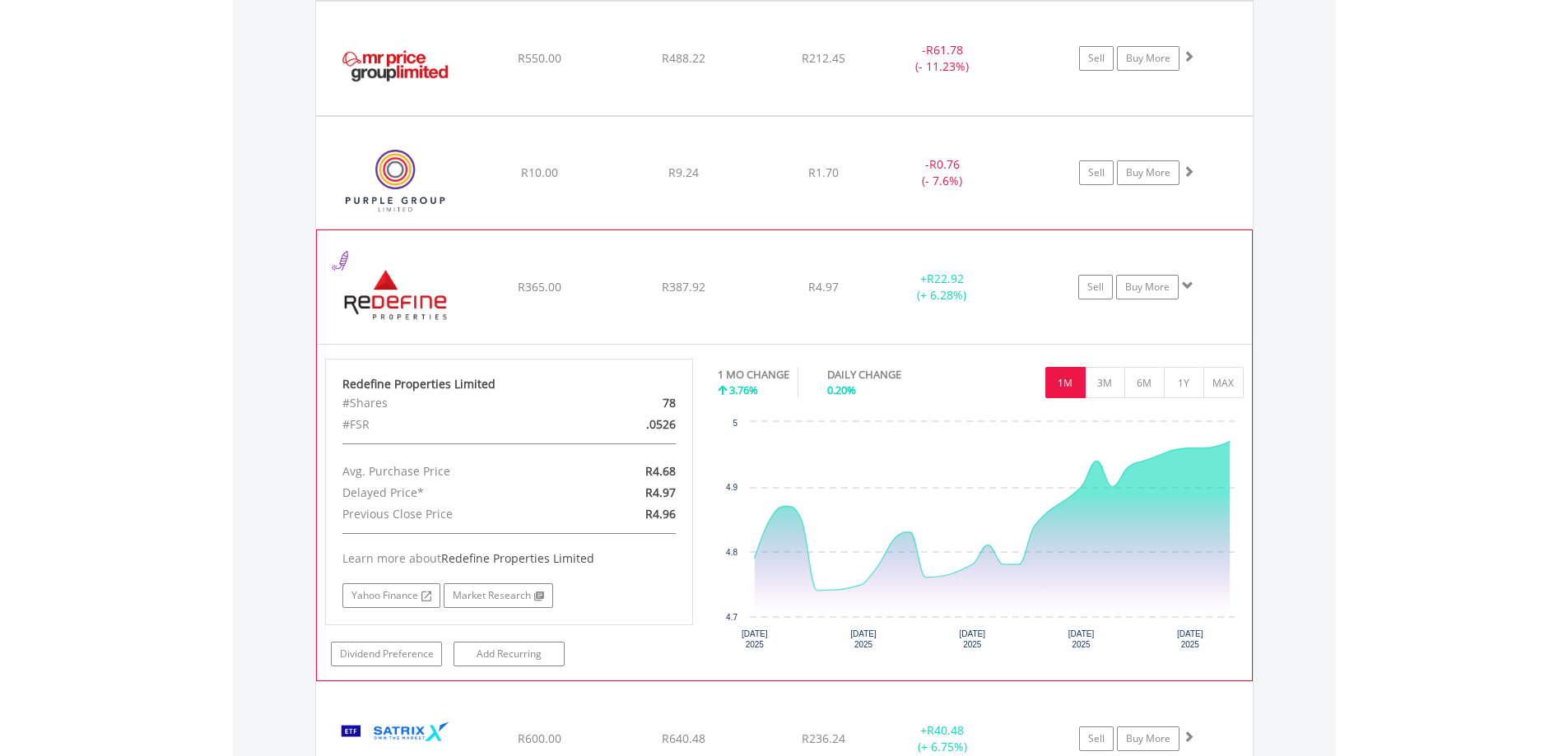
click at [1186, 287] on span at bounding box center [1188, 286] width 12 height 12
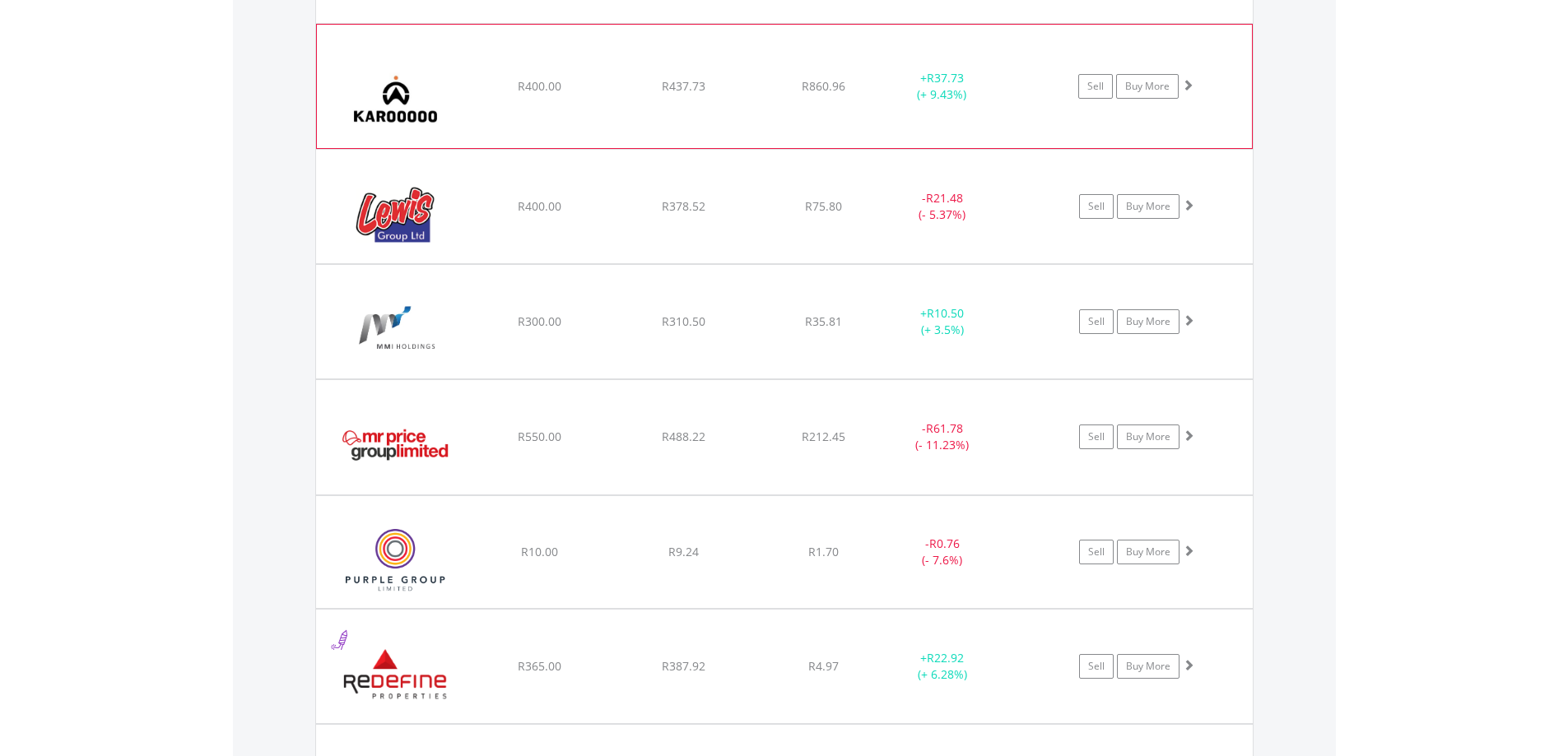
scroll to position [1739, 0]
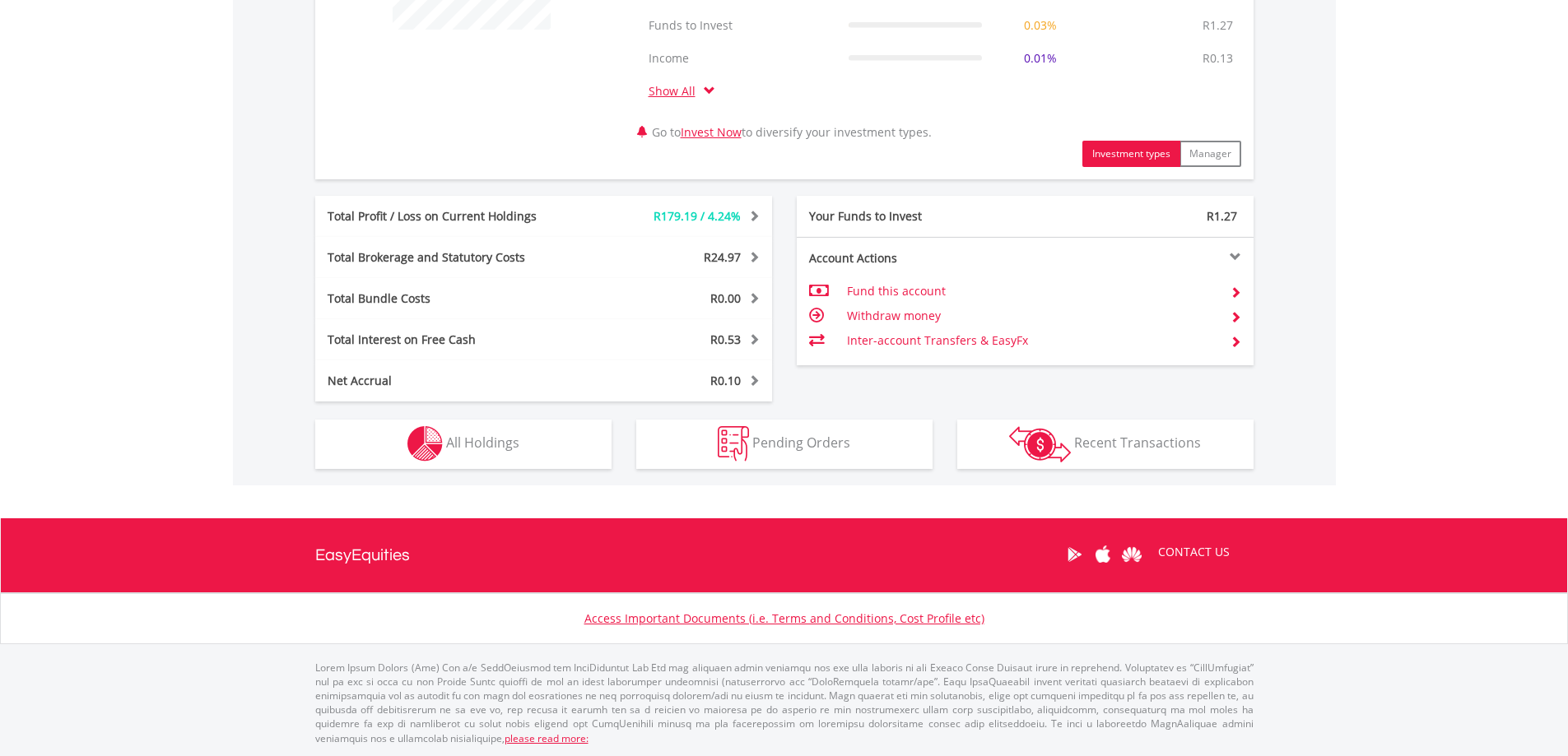
scroll to position [158, 313]
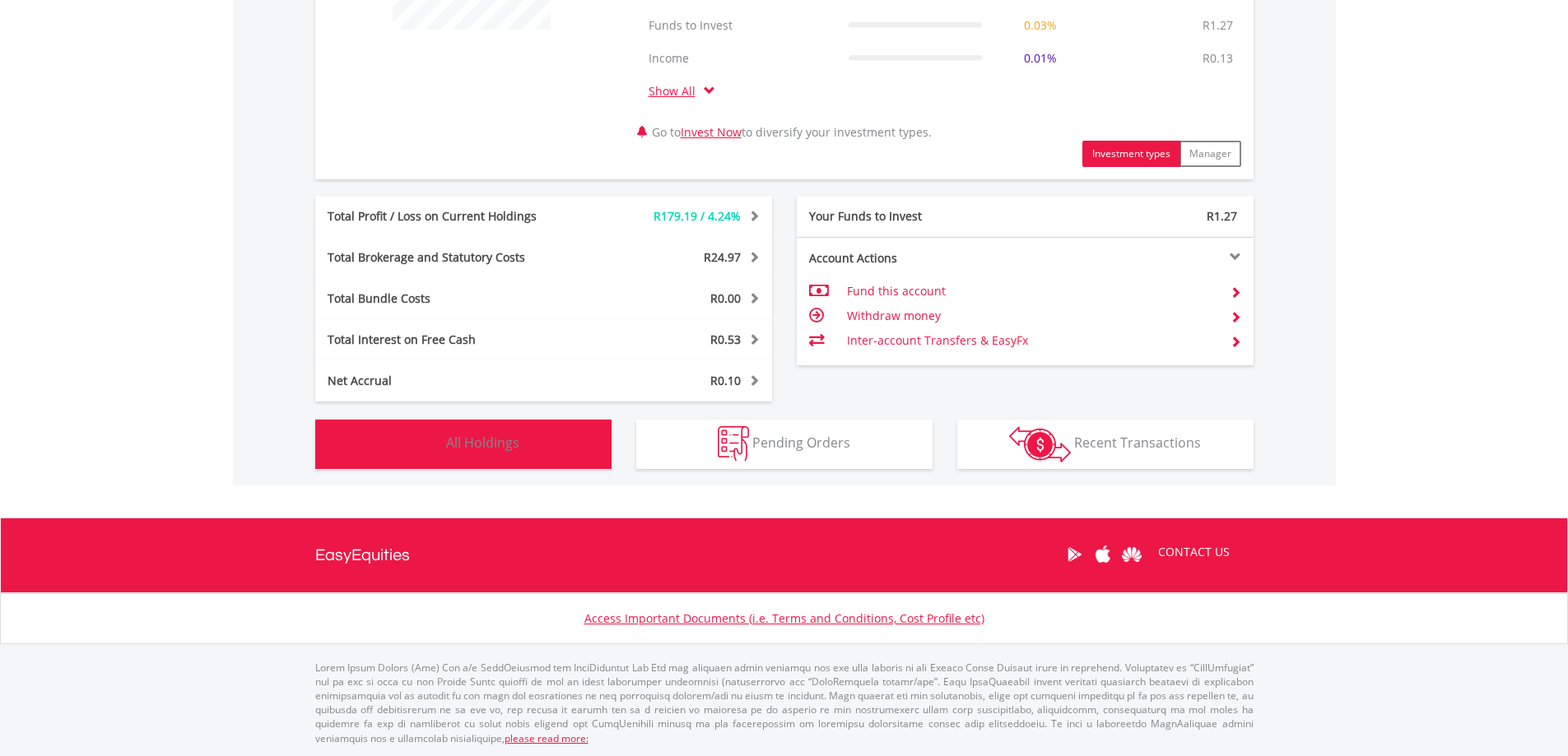
click at [527, 420] on button "Holdings All Holdings" at bounding box center [463, 444] width 296 height 49
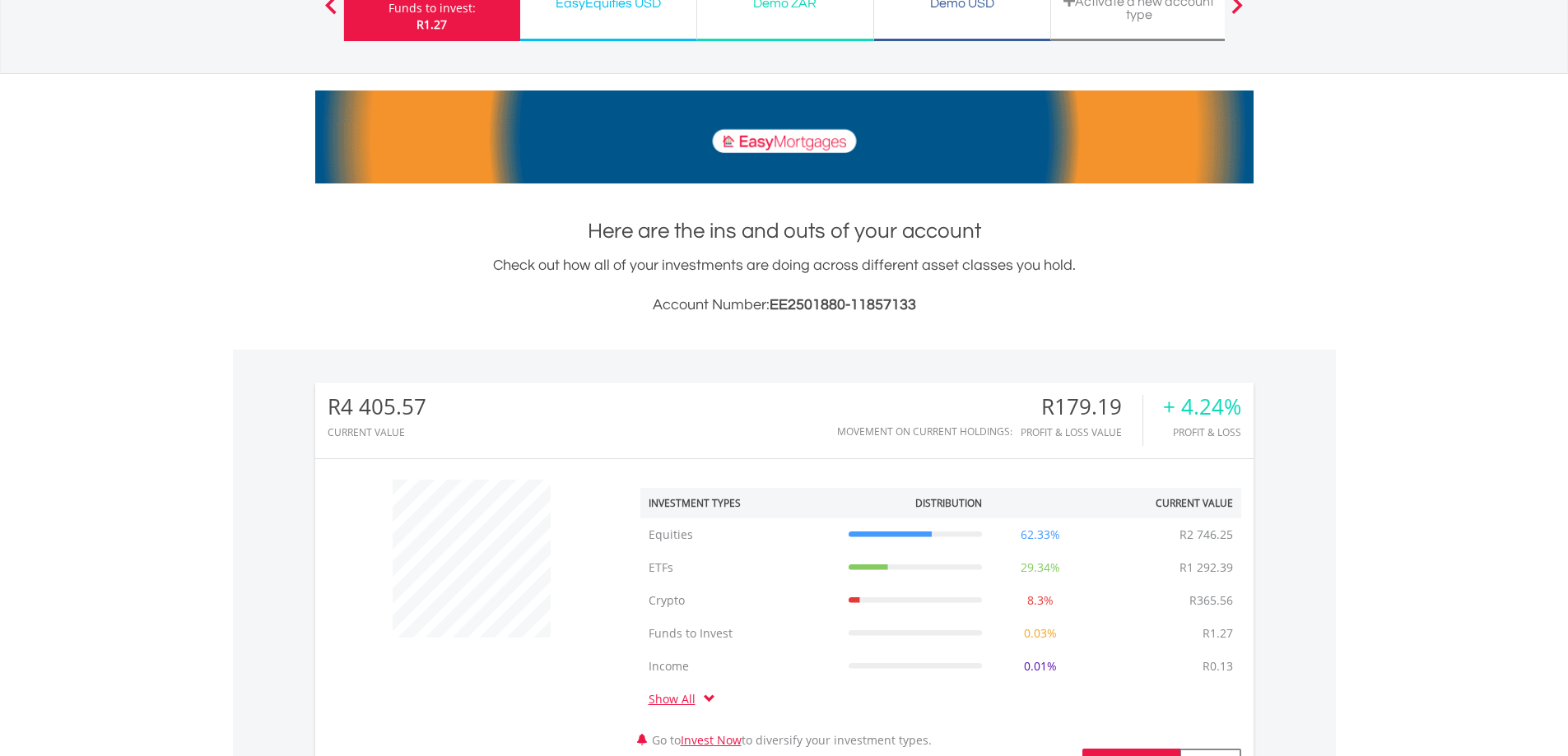
scroll to position [0, 0]
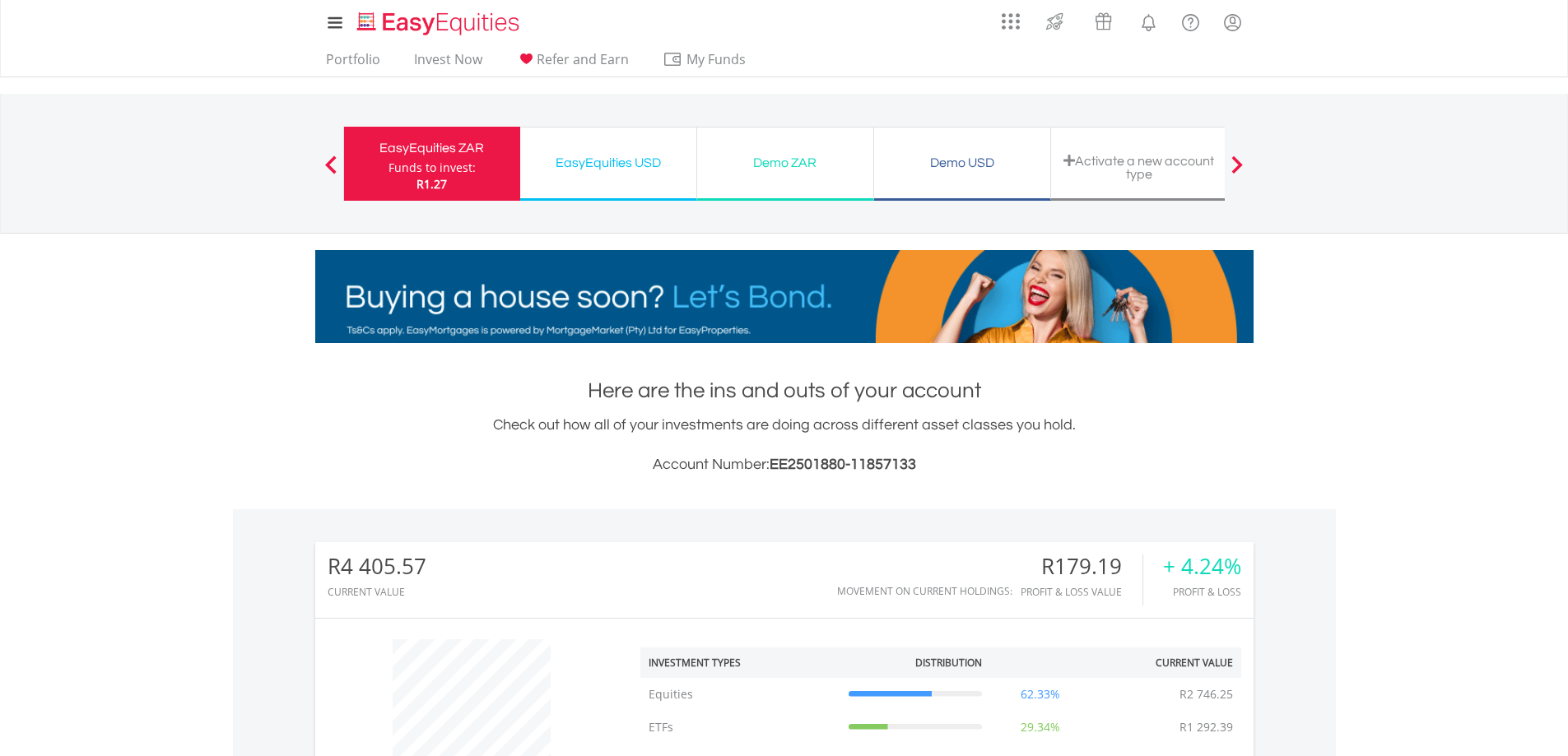
click at [598, 152] on div "EasyEquities USD" at bounding box center [609, 163] width 157 height 23
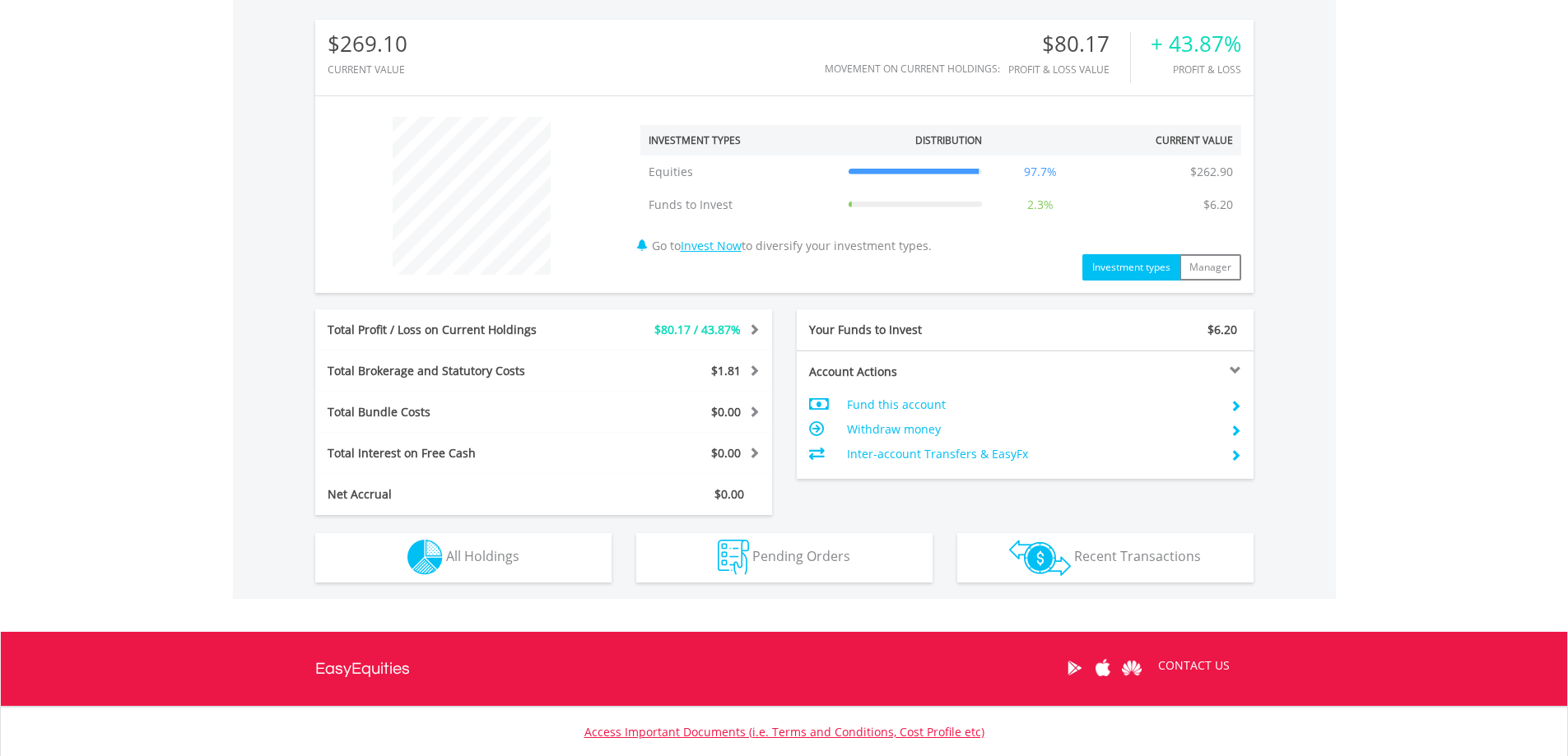
scroll to position [535, 0]
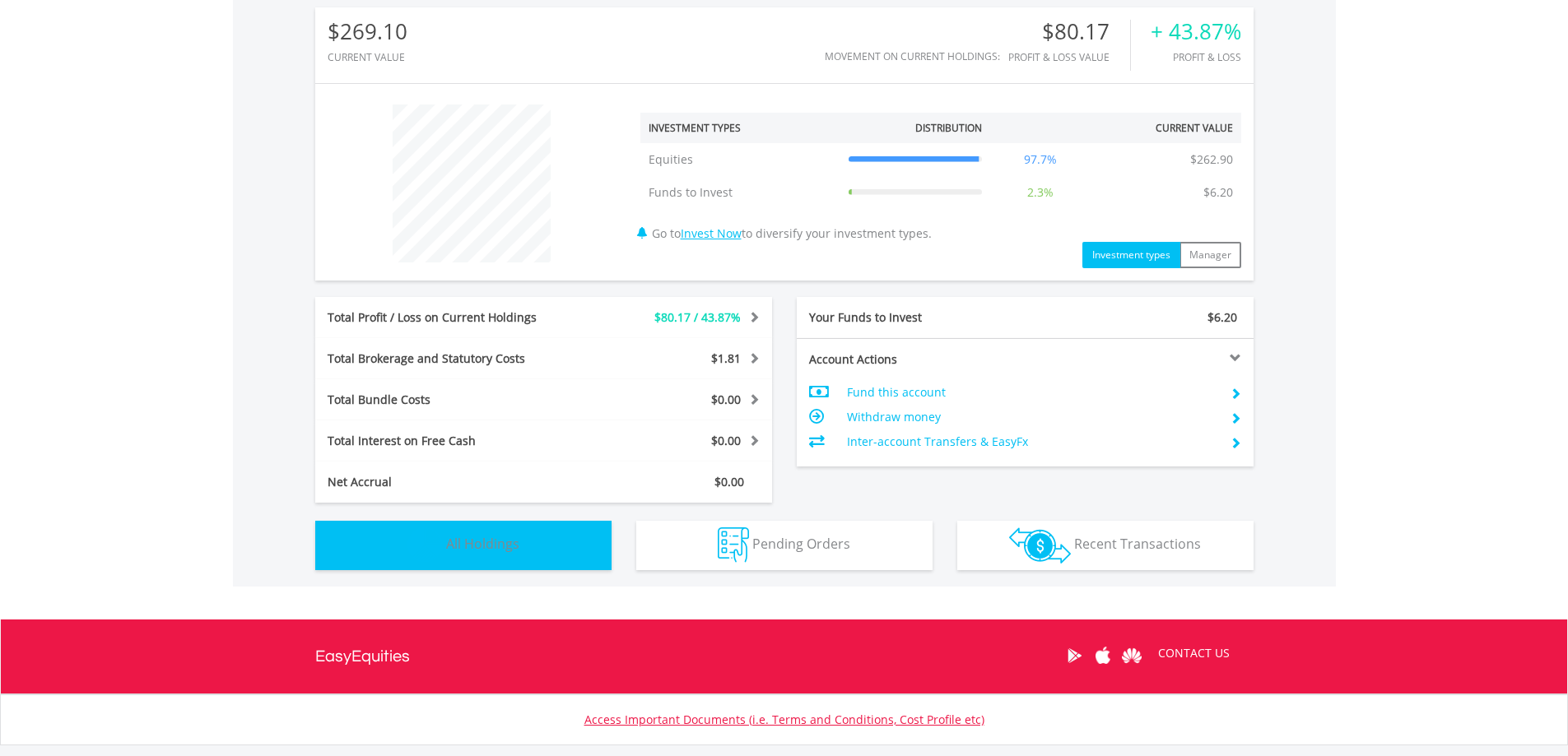
click at [561, 567] on button "Holdings All Holdings" at bounding box center [463, 546] width 296 height 49
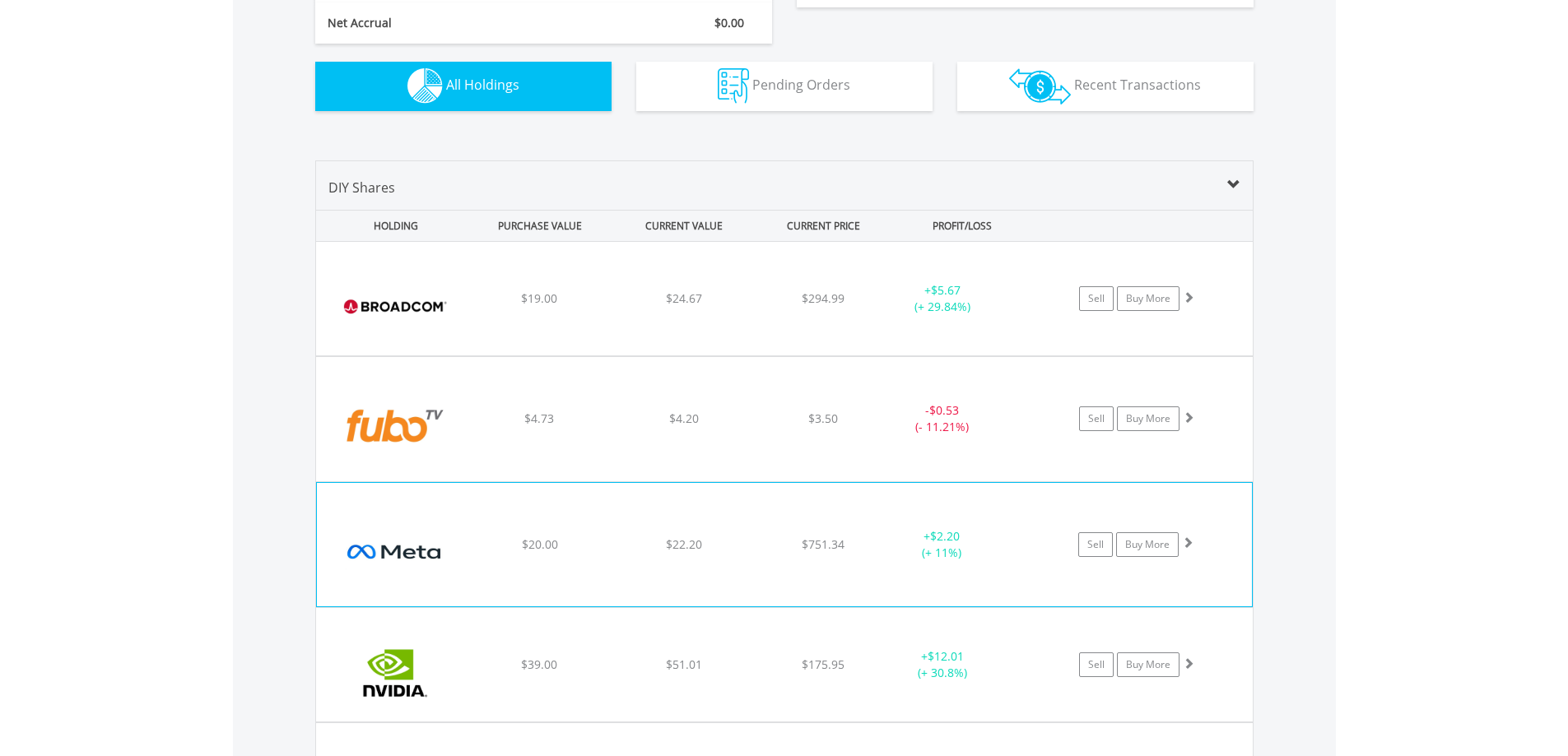
scroll to position [1154, 0]
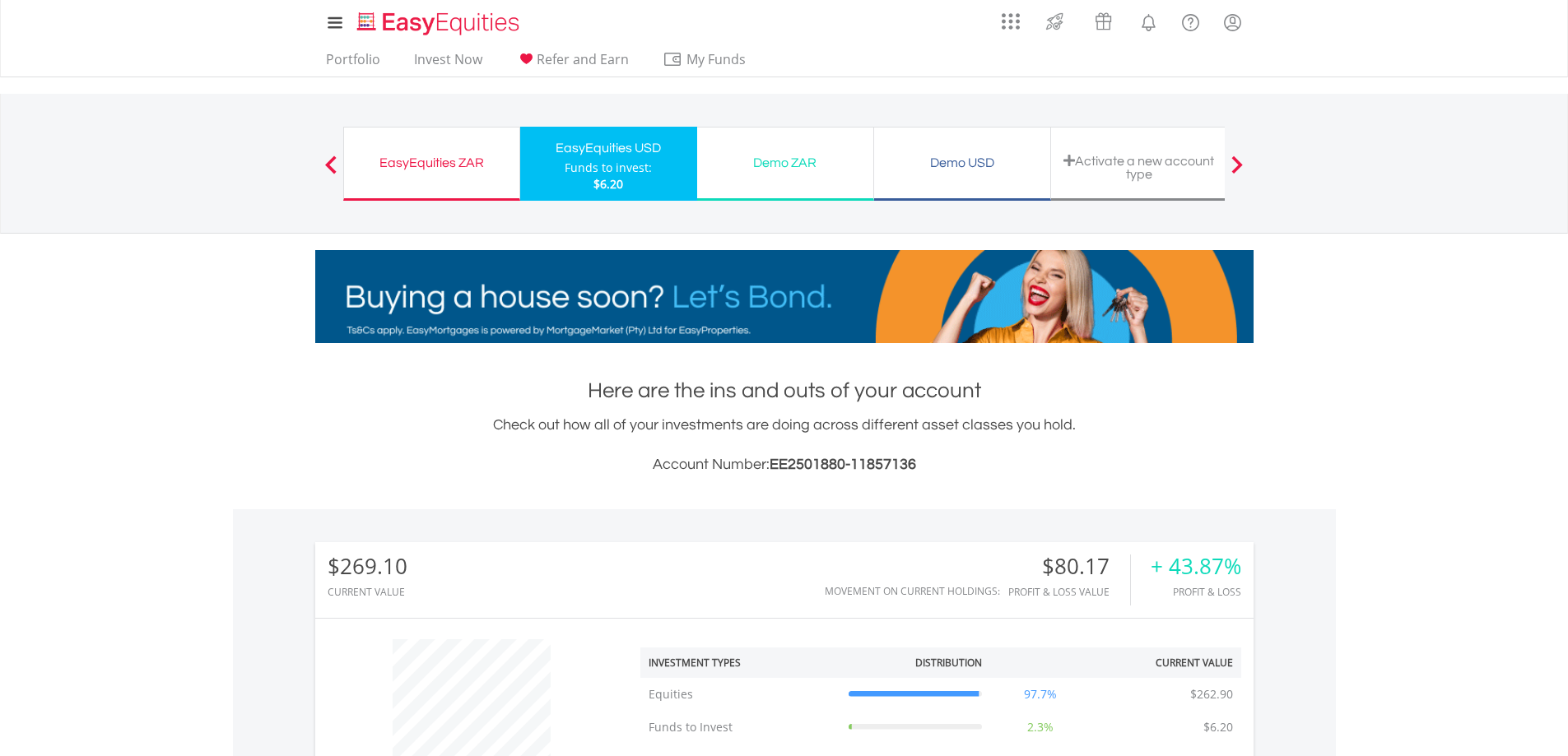
click at [454, 168] on div "EasyEquities ZAR" at bounding box center [432, 163] width 156 height 23
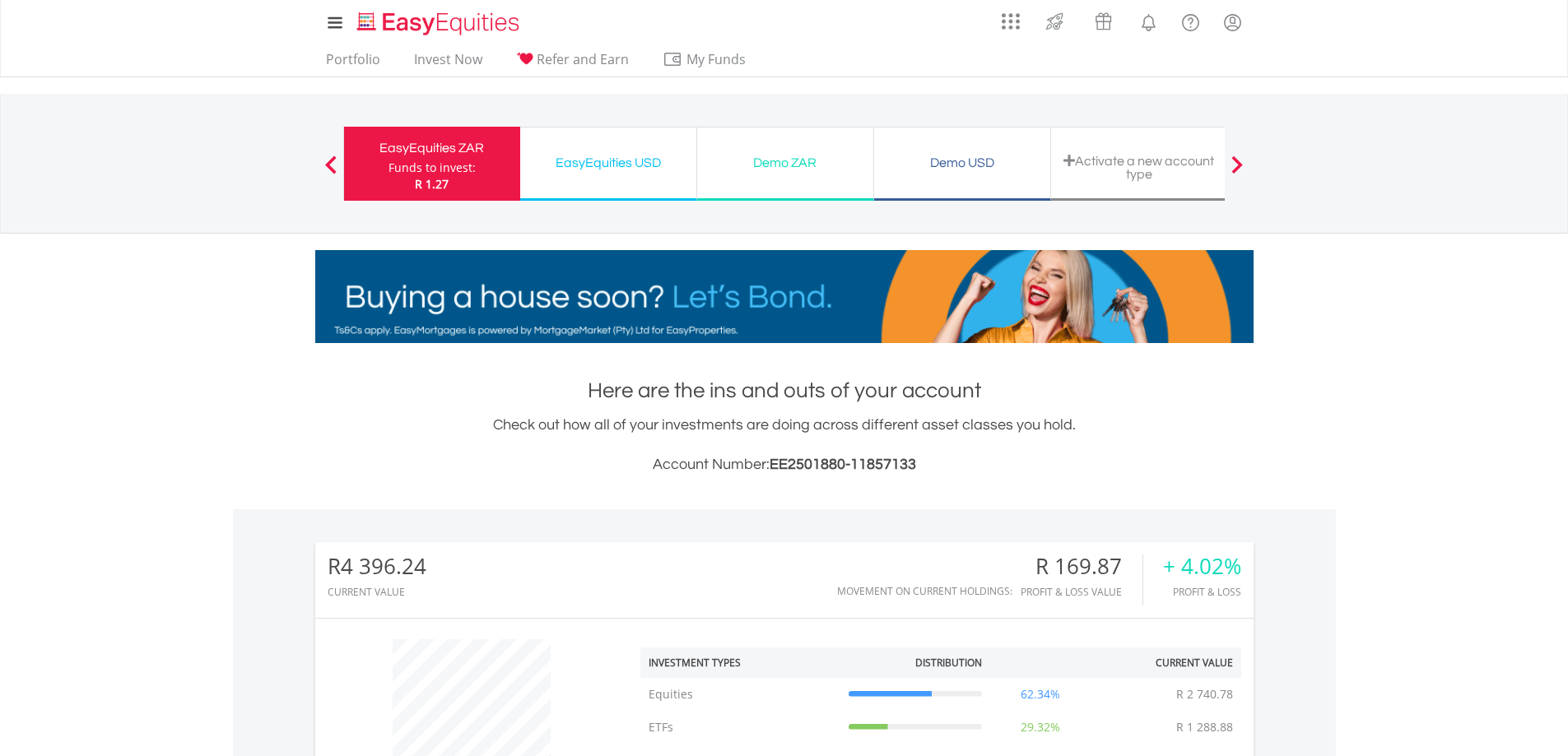
scroll to position [555, 0]
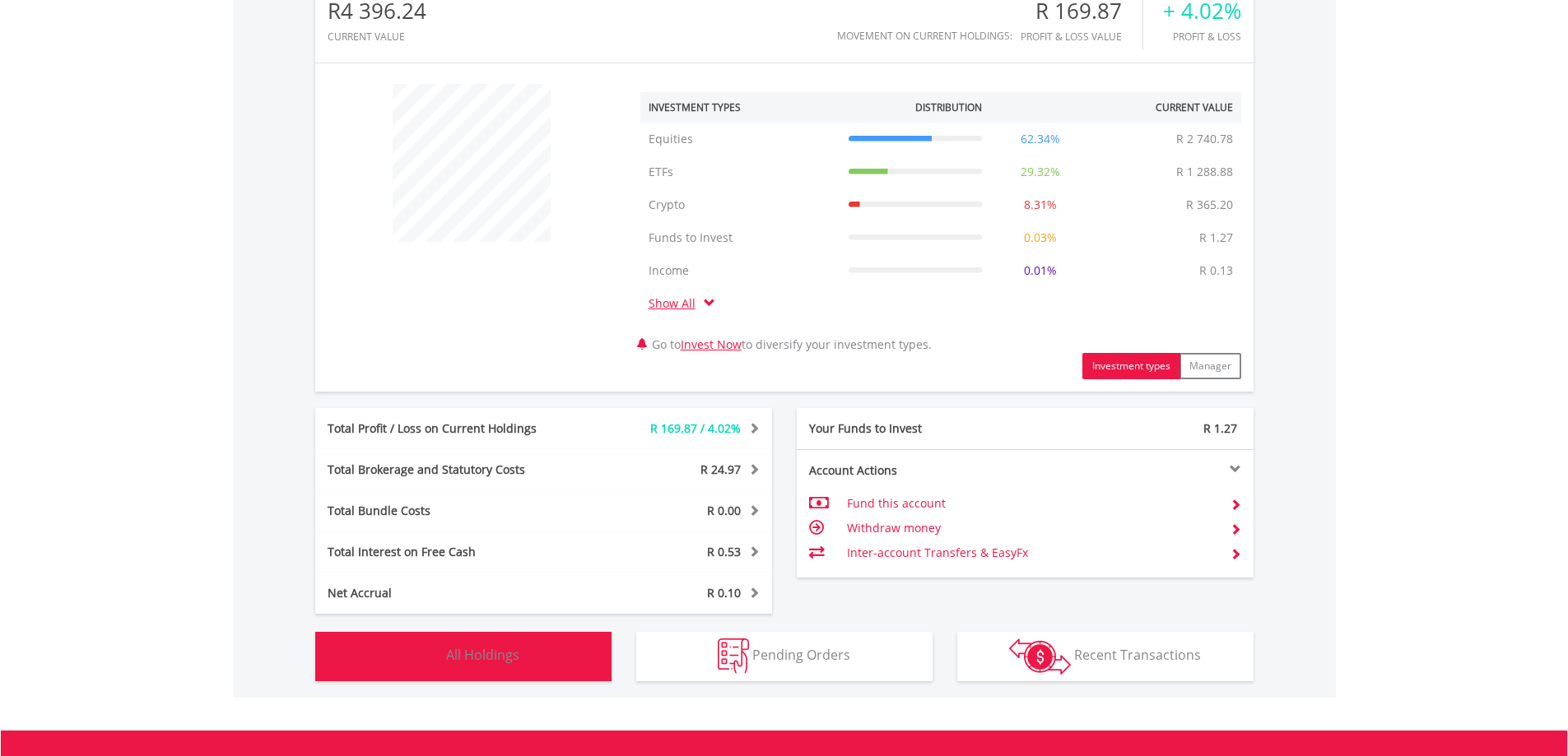
click at [535, 656] on button "Holdings All Holdings" at bounding box center [463, 656] width 296 height 49
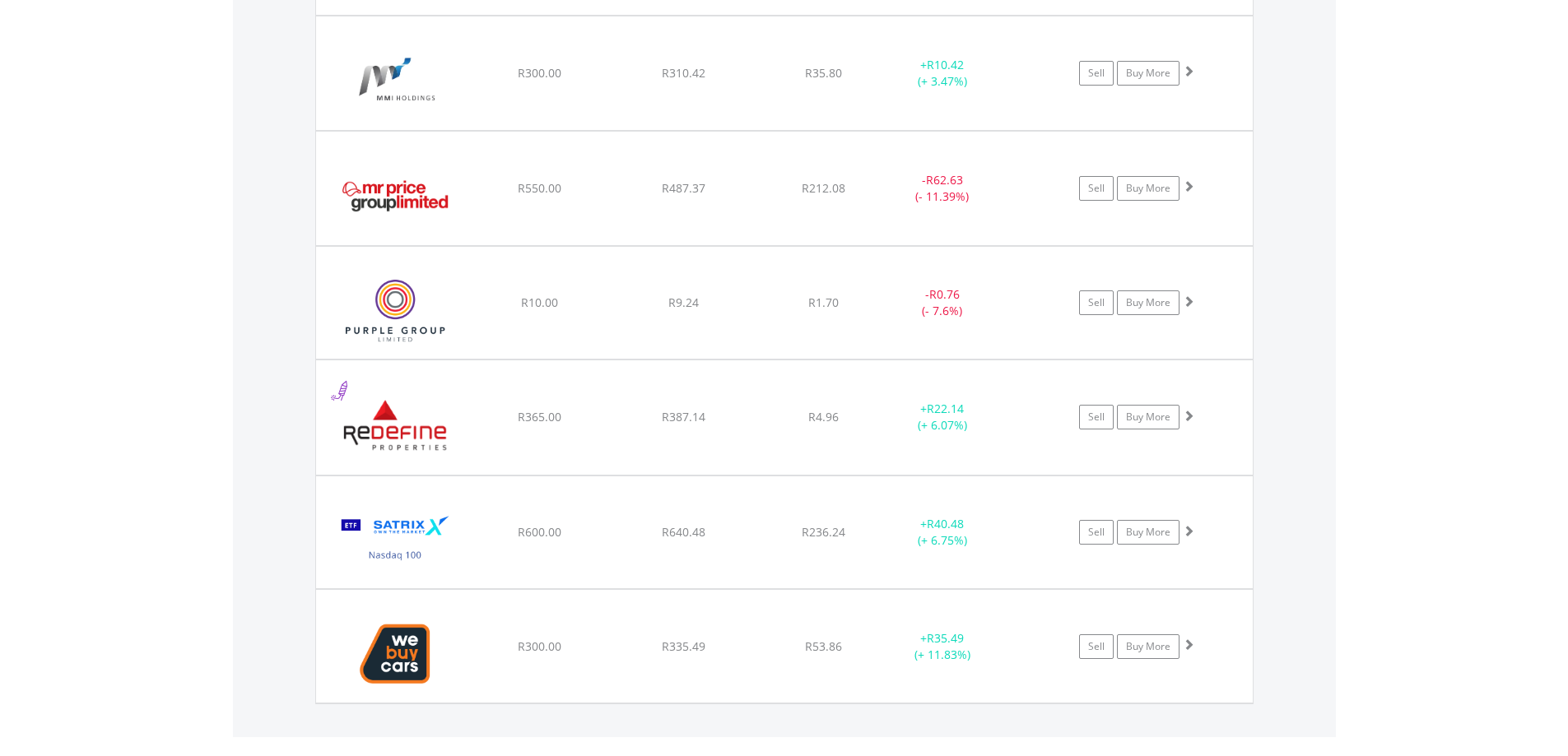
scroll to position [1965, 0]
